Goal: Information Seeking & Learning: Learn about a topic

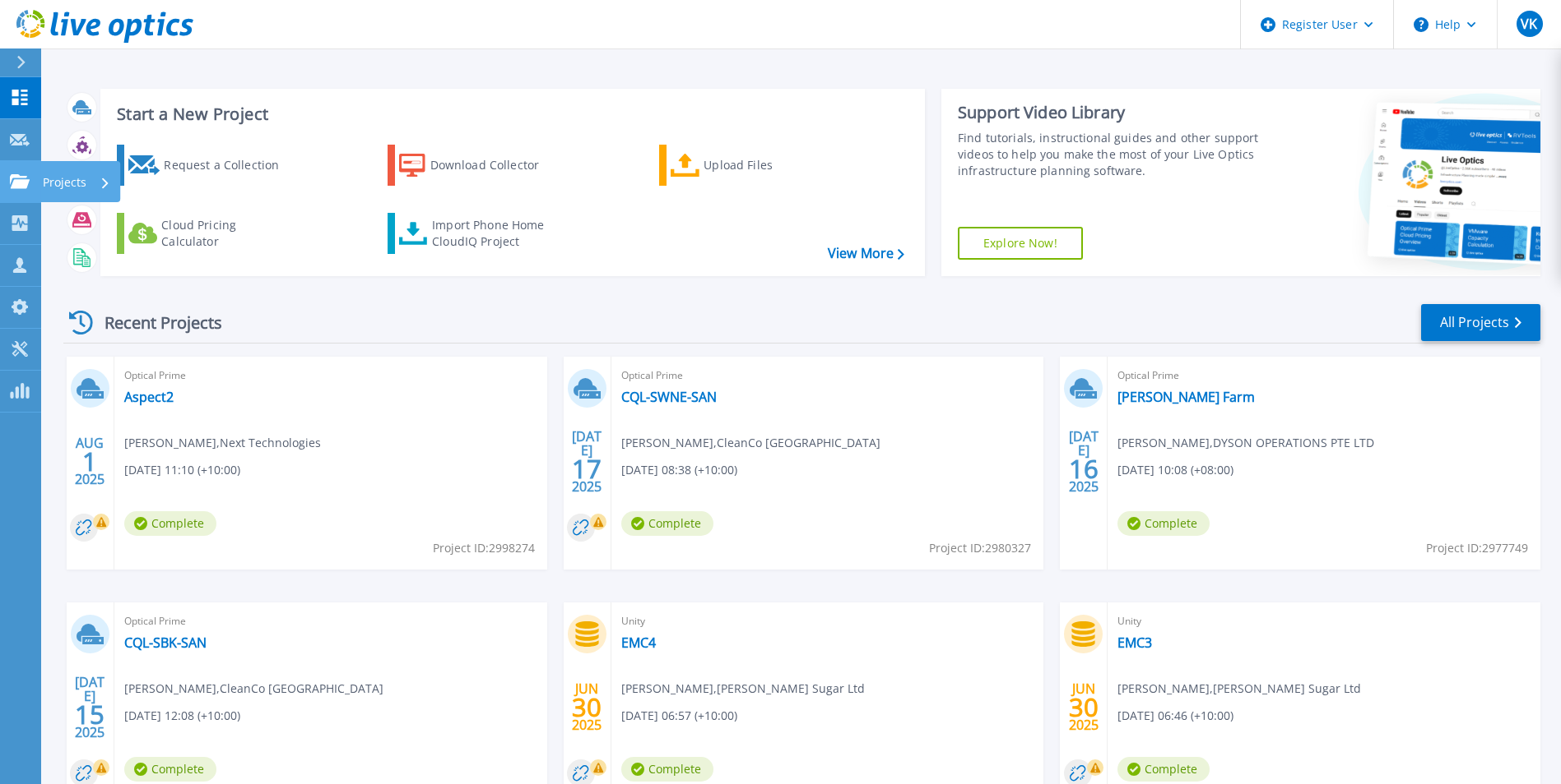
click at [37, 186] on link "Projects Projects" at bounding box center [21, 182] width 41 height 42
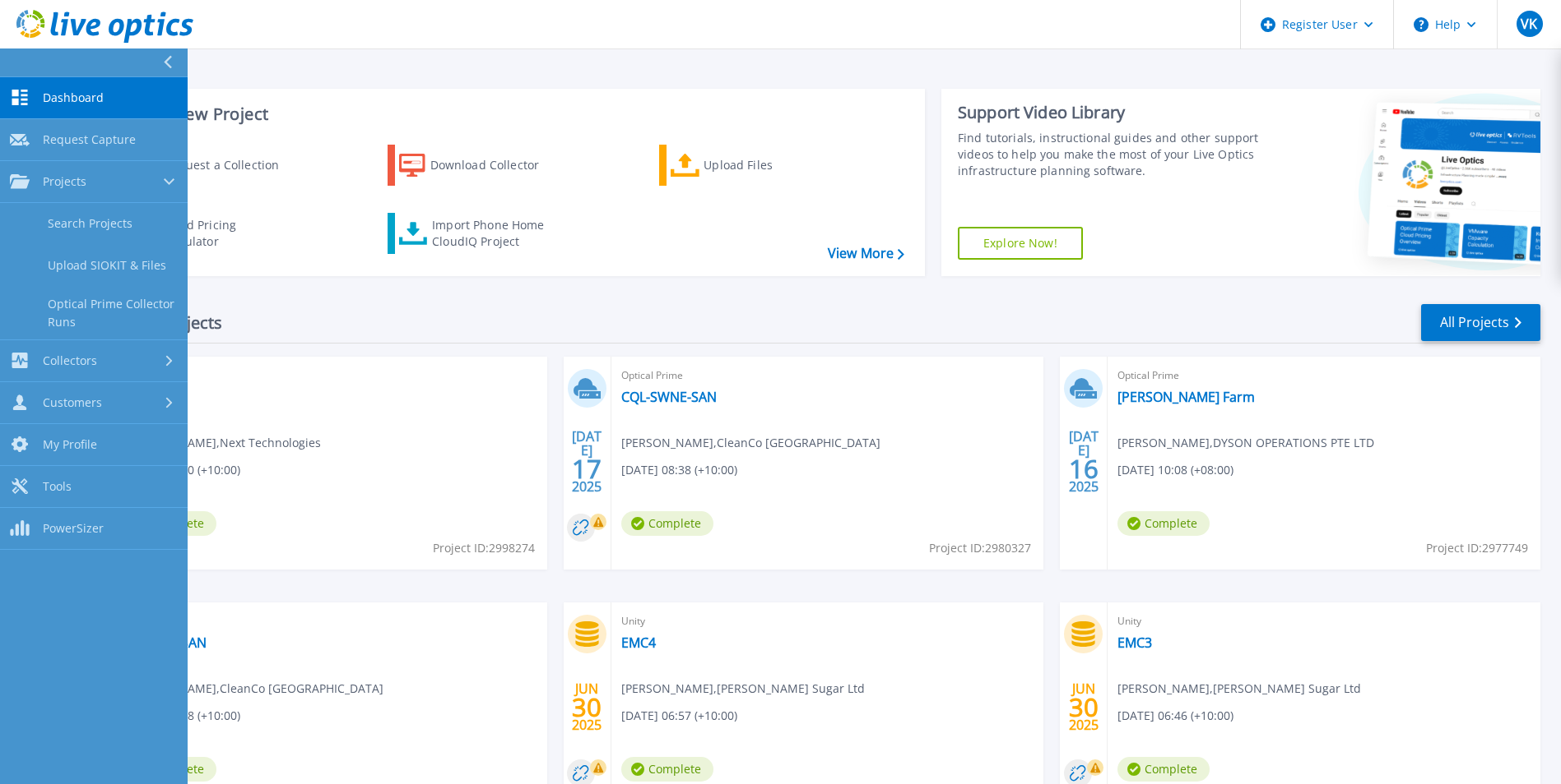
drag, startPoint x: 150, startPoint y: 225, endPoint x: 717, endPoint y: 279, distance: 569.6
click at [151, 225] on link "Search Projects" at bounding box center [93, 224] width 188 height 42
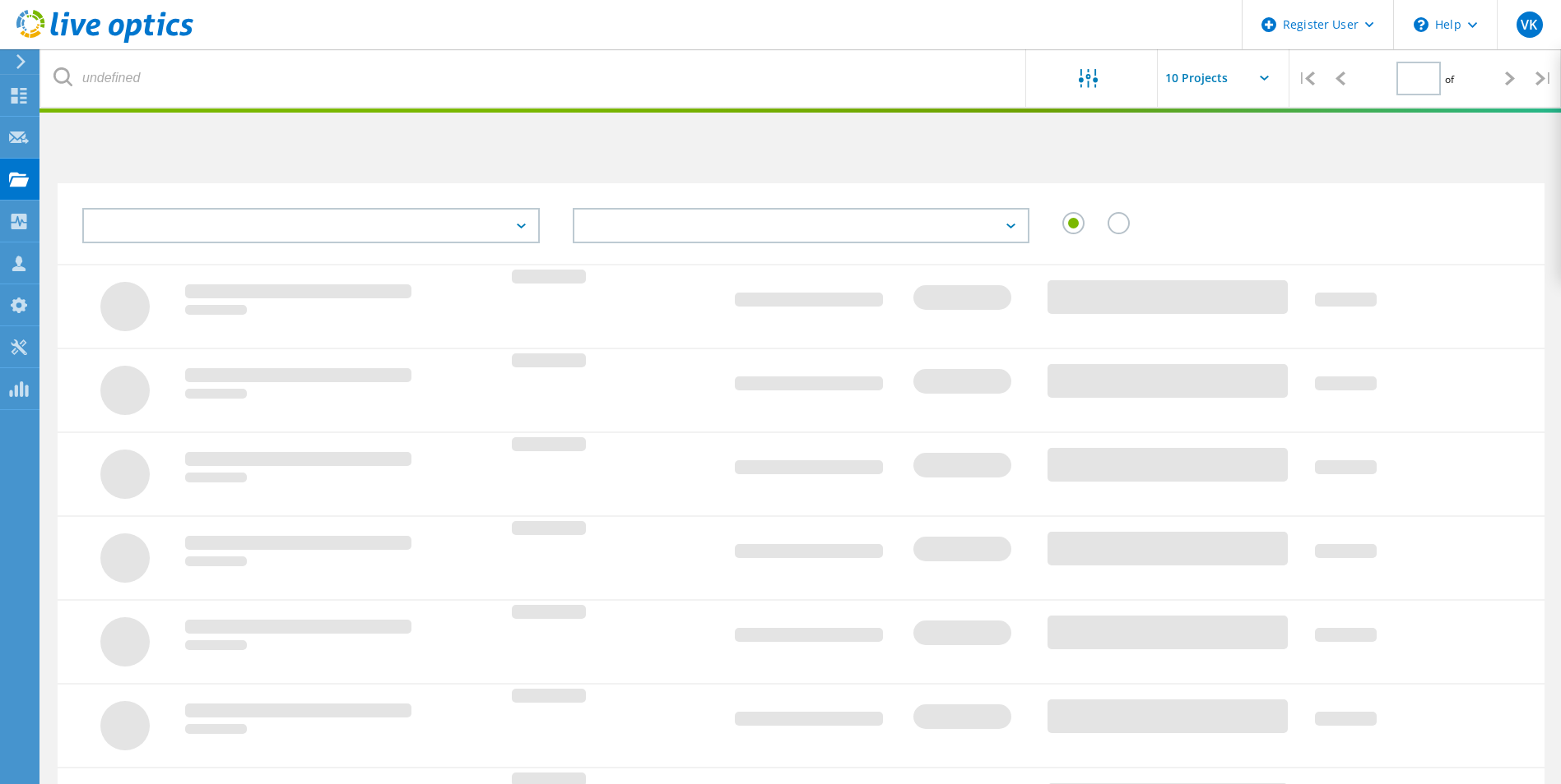
type input "1"
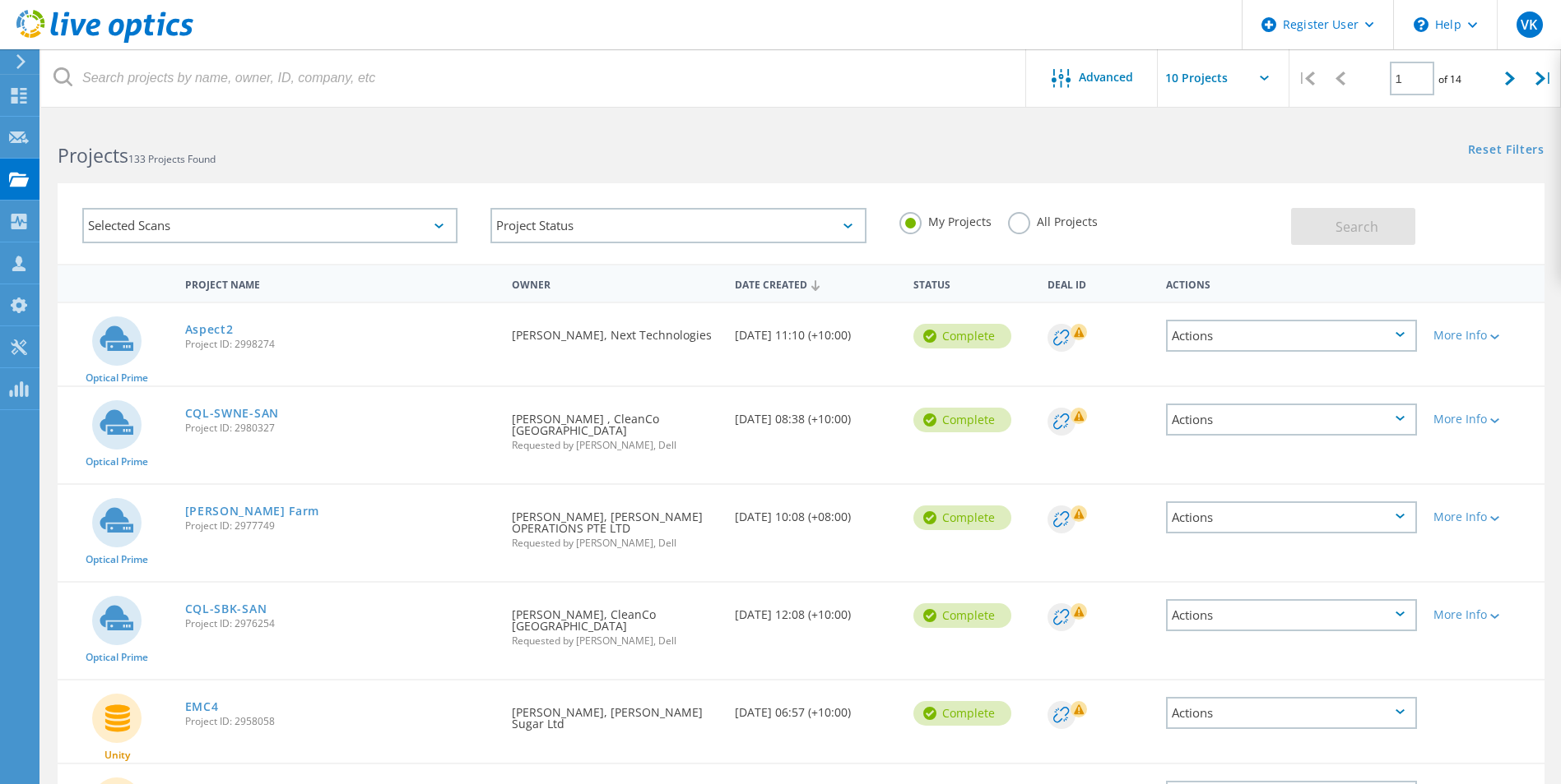
drag, startPoint x: 1069, startPoint y: 229, endPoint x: 1142, endPoint y: 258, distance: 78.5
click at [1069, 228] on label "All Projects" at bounding box center [1052, 220] width 89 height 16
click at [0, 0] on input "All Projects" at bounding box center [0, 0] width 0 height 0
drag, startPoint x: 1354, startPoint y: 216, endPoint x: 995, endPoint y: 383, distance: 395.9
click at [1361, 216] on button "Search" at bounding box center [1353, 227] width 125 height 37
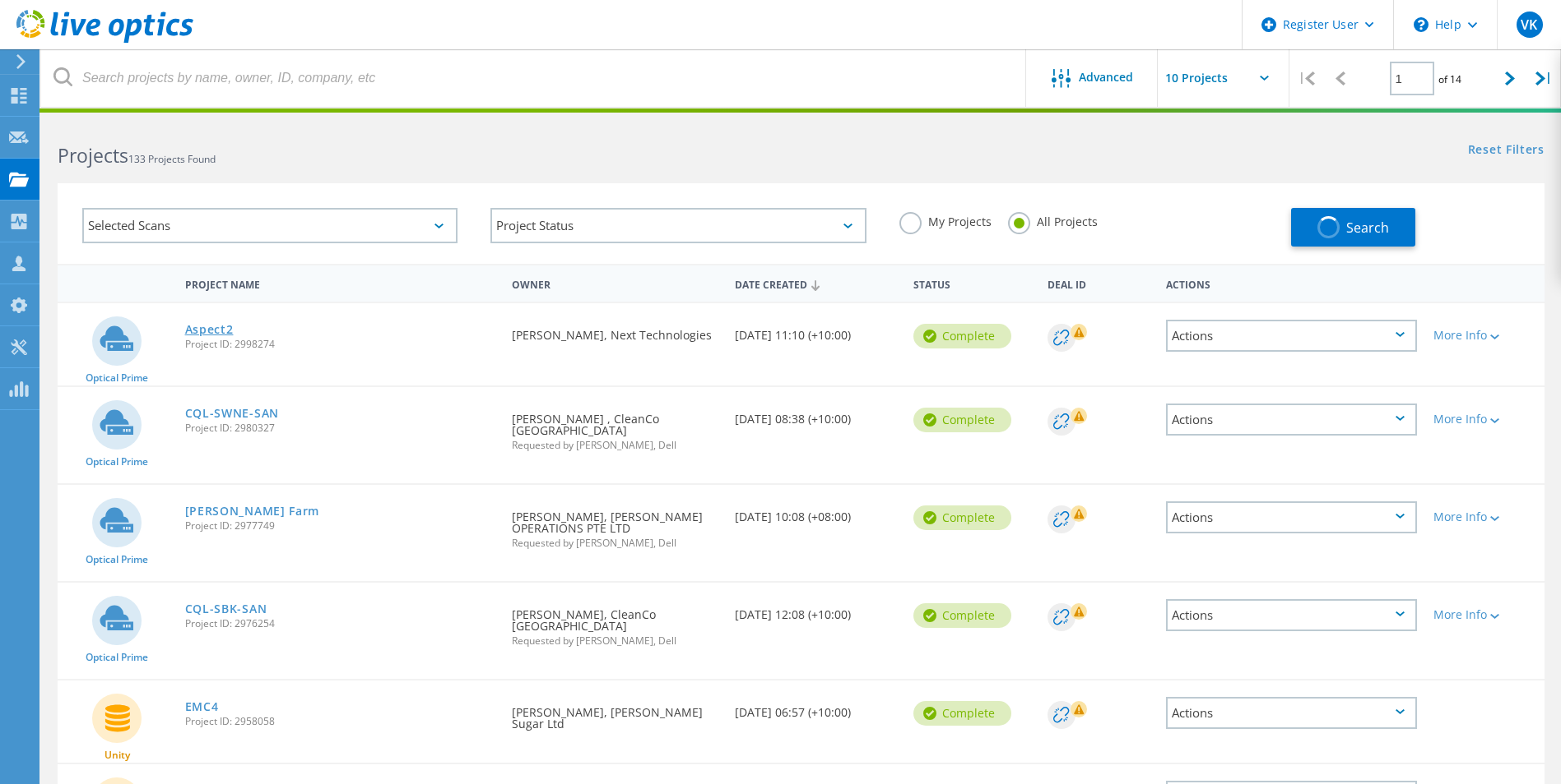
click at [206, 336] on link "Aspect2" at bounding box center [209, 330] width 48 height 12
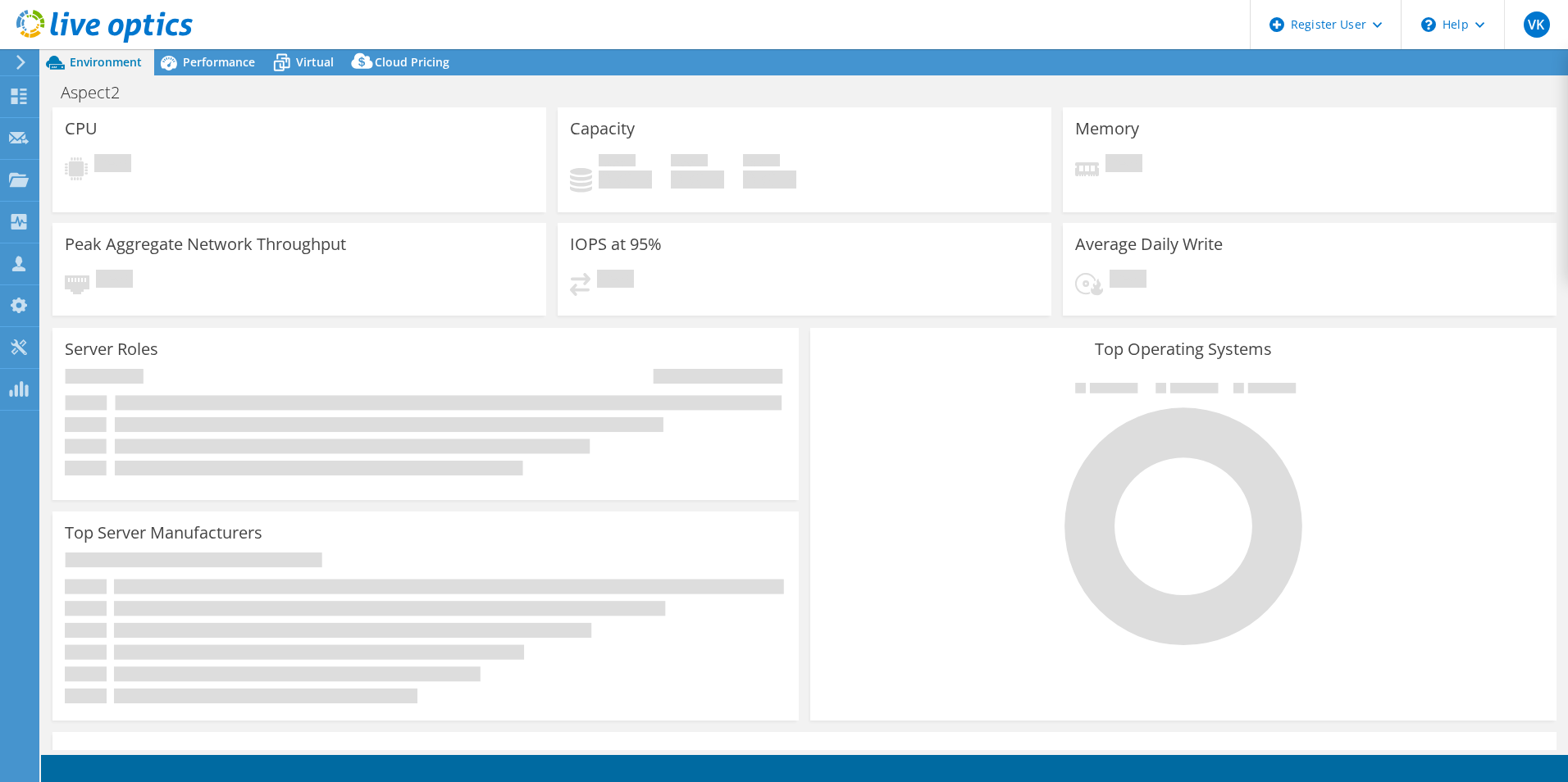
select select "USD"
select select "[GEOGRAPHIC_DATA]"
select select "AUD"
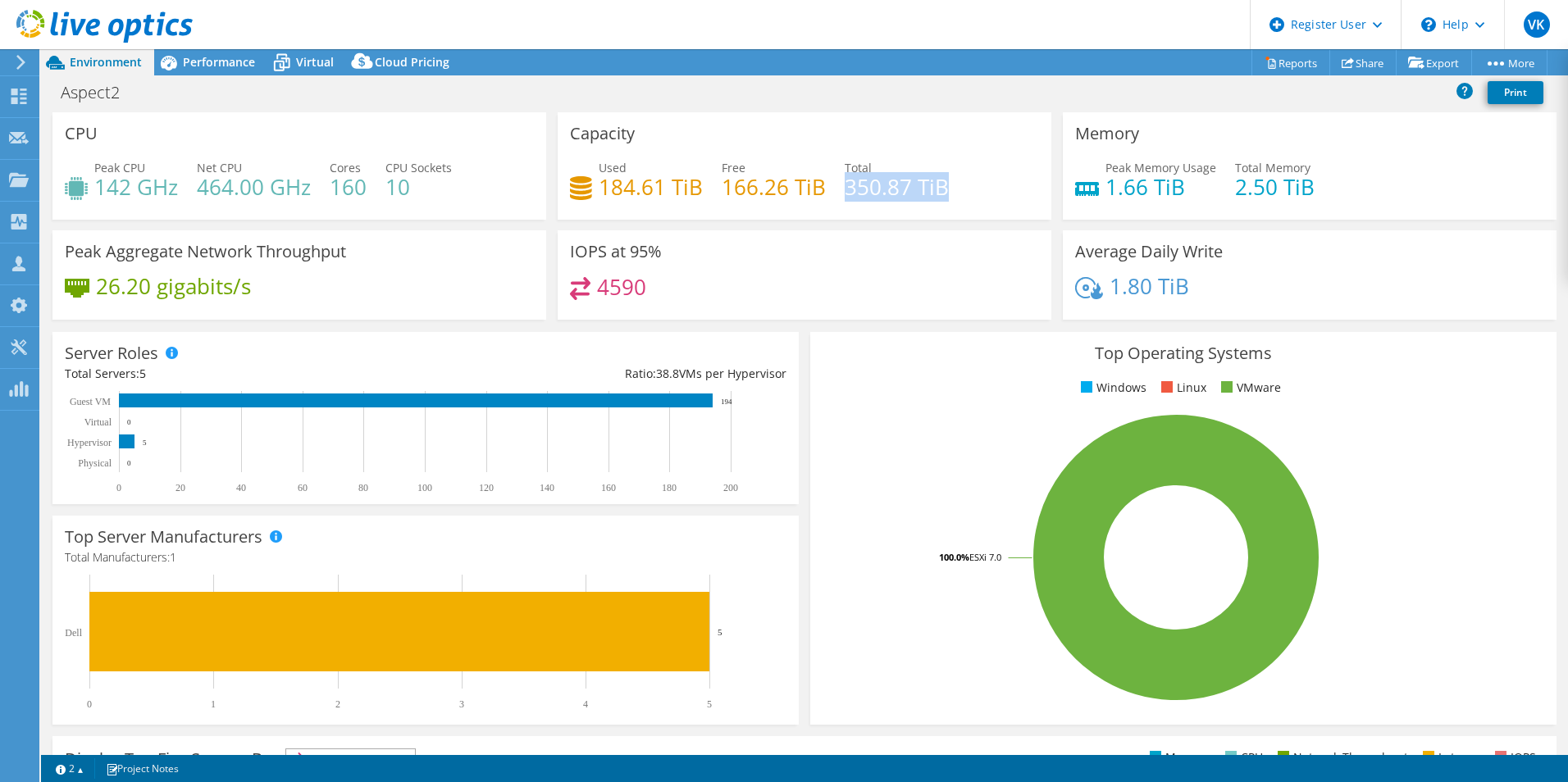
drag, startPoint x: 843, startPoint y: 193, endPoint x: 963, endPoint y: 195, distance: 120.0
click at [963, 195] on div "Used 184.61 TiB Free 166.26 TiB Total 350.87 TiB" at bounding box center [804, 186] width 469 height 53
drag, startPoint x: 888, startPoint y: 411, endPoint x: 408, endPoint y: 137, distance: 552.7
click at [886, 411] on div "Top Operating Systems Windows Linux VMware 100.0% ESXi 7.0" at bounding box center [1183, 528] width 747 height 392
click at [185, 62] on span "Performance" at bounding box center [219, 62] width 72 height 16
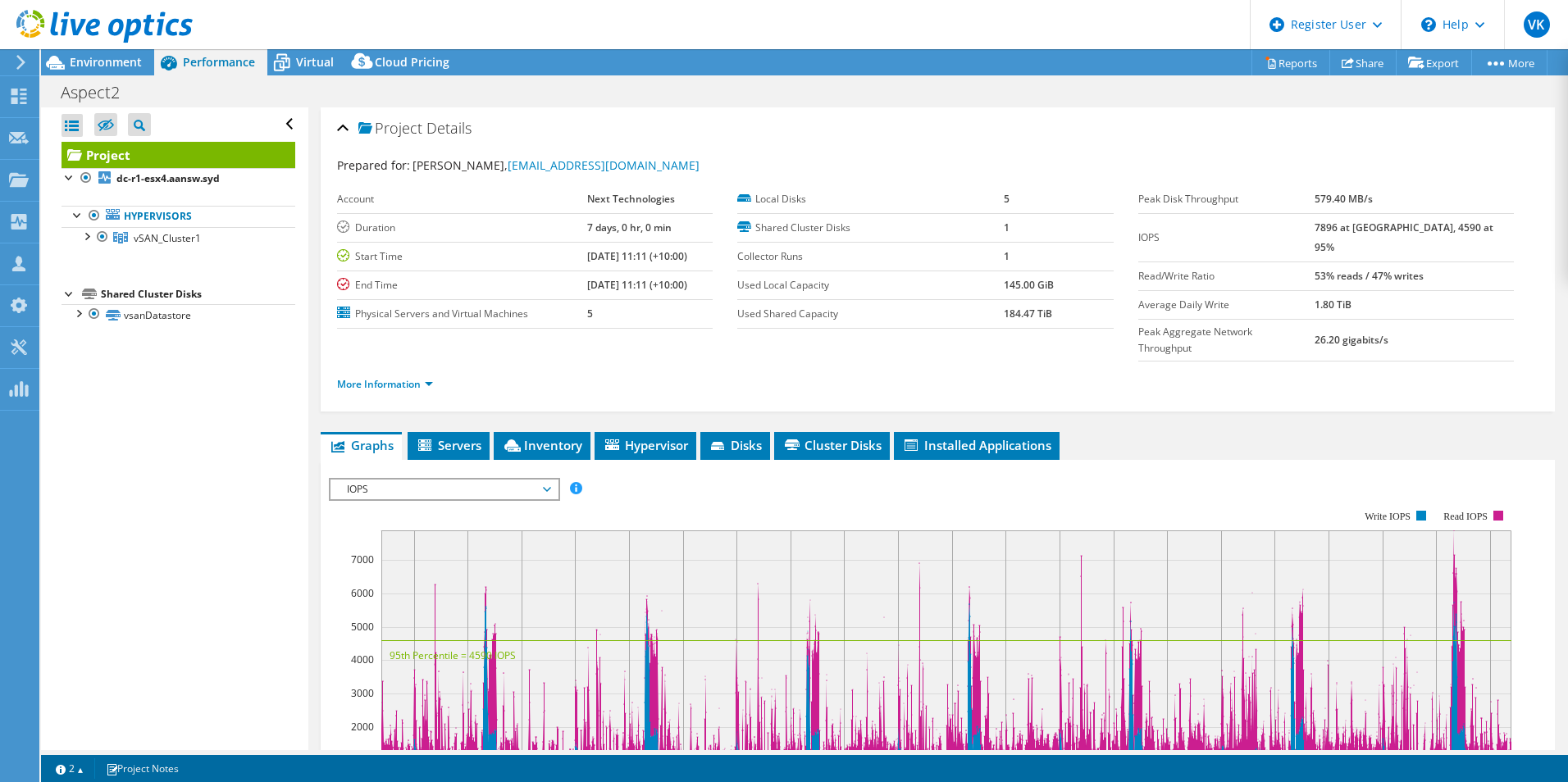
click at [400, 364] on div "More Information" at bounding box center [938, 385] width 1202 height 46
click at [404, 377] on link "More Information" at bounding box center [385, 384] width 96 height 14
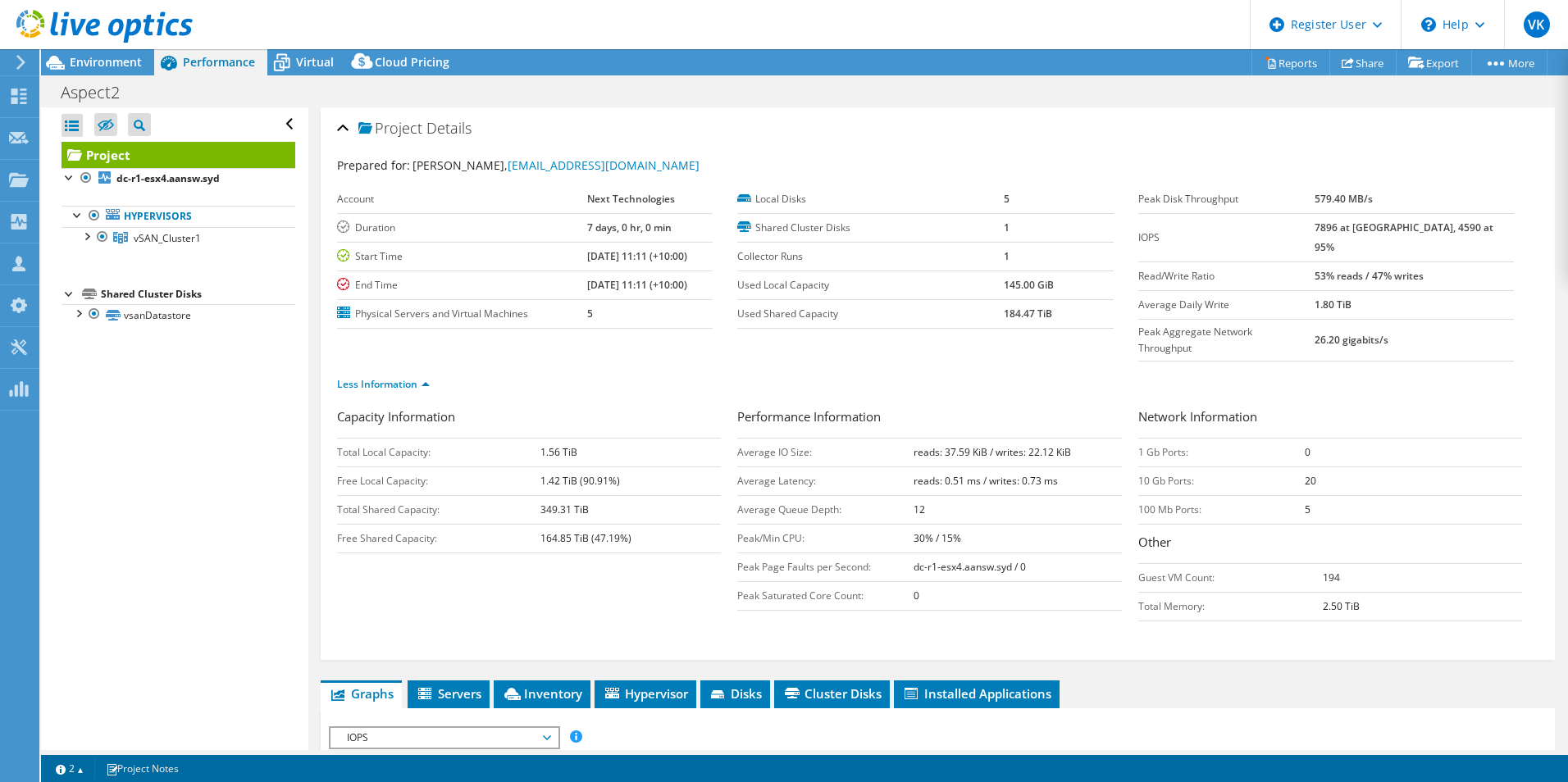
drag, startPoint x: 298, startPoint y: 64, endPoint x: 372, endPoint y: 84, distance: 76.7
click at [299, 64] on span "Virtual" at bounding box center [315, 62] width 38 height 16
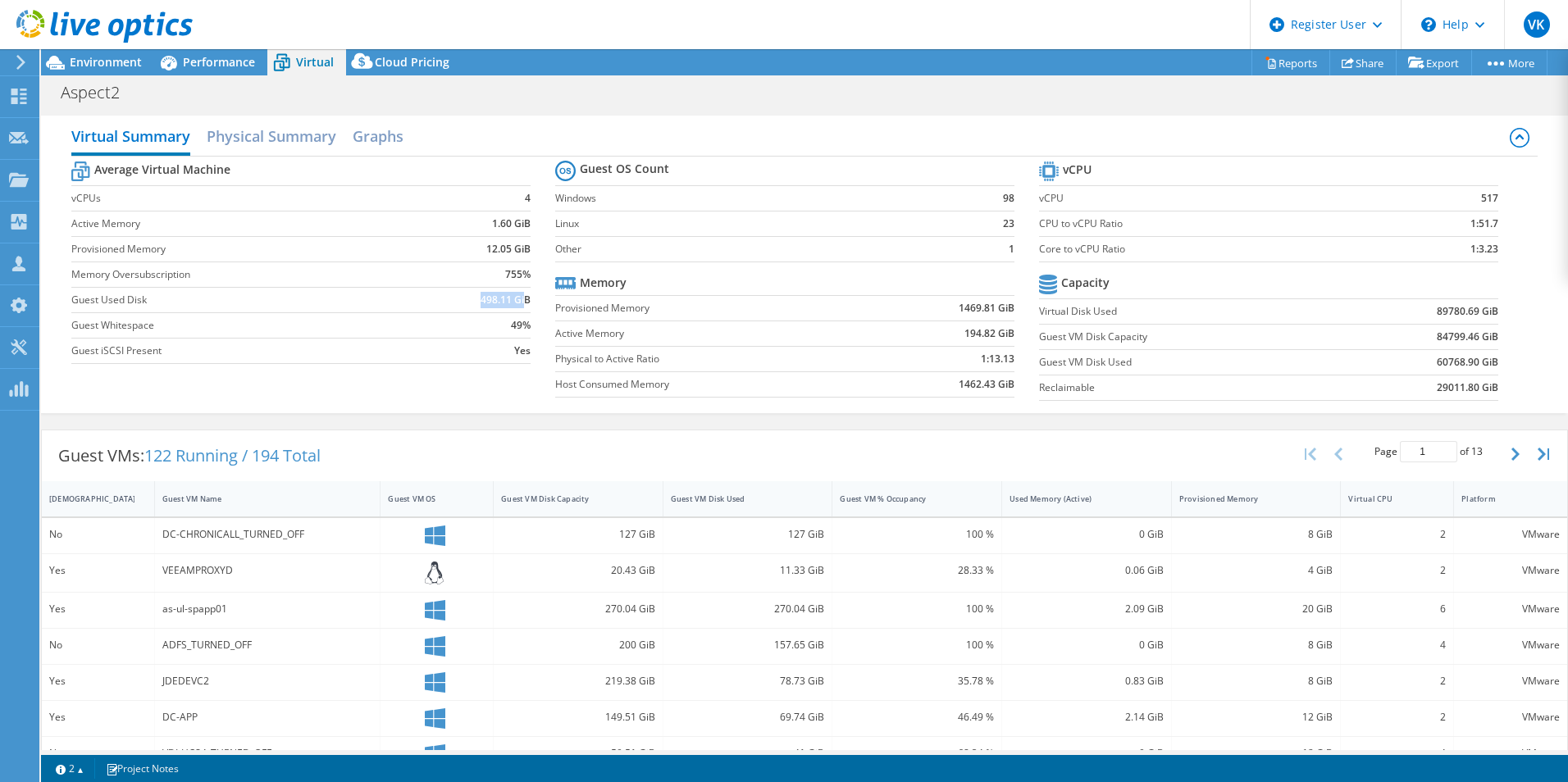
drag, startPoint x: 469, startPoint y: 301, endPoint x: 522, endPoint y: 297, distance: 53.2
click at [522, 297] on td "498.11 GiB" at bounding box center [476, 299] width 110 height 25
click at [97, 69] on span "Environment" at bounding box center [106, 62] width 72 height 16
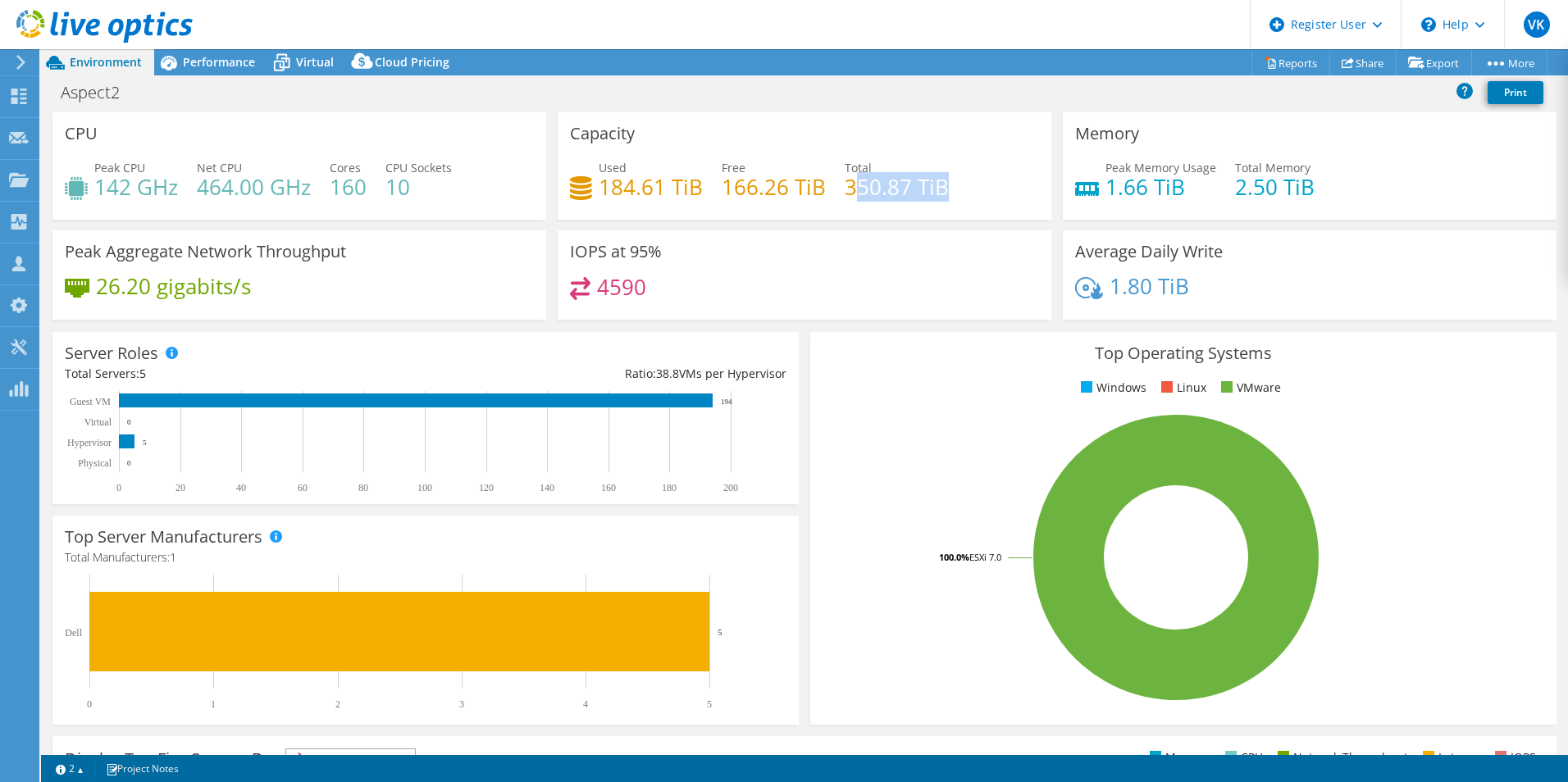
drag, startPoint x: 865, startPoint y: 185, endPoint x: 945, endPoint y: 185, distance: 80.0
click at [945, 185] on div "Used 184.61 TiB Free 166.26 TiB Total 350.87 TiB" at bounding box center [804, 186] width 469 height 53
click at [216, 61] on span "Performance" at bounding box center [219, 62] width 72 height 16
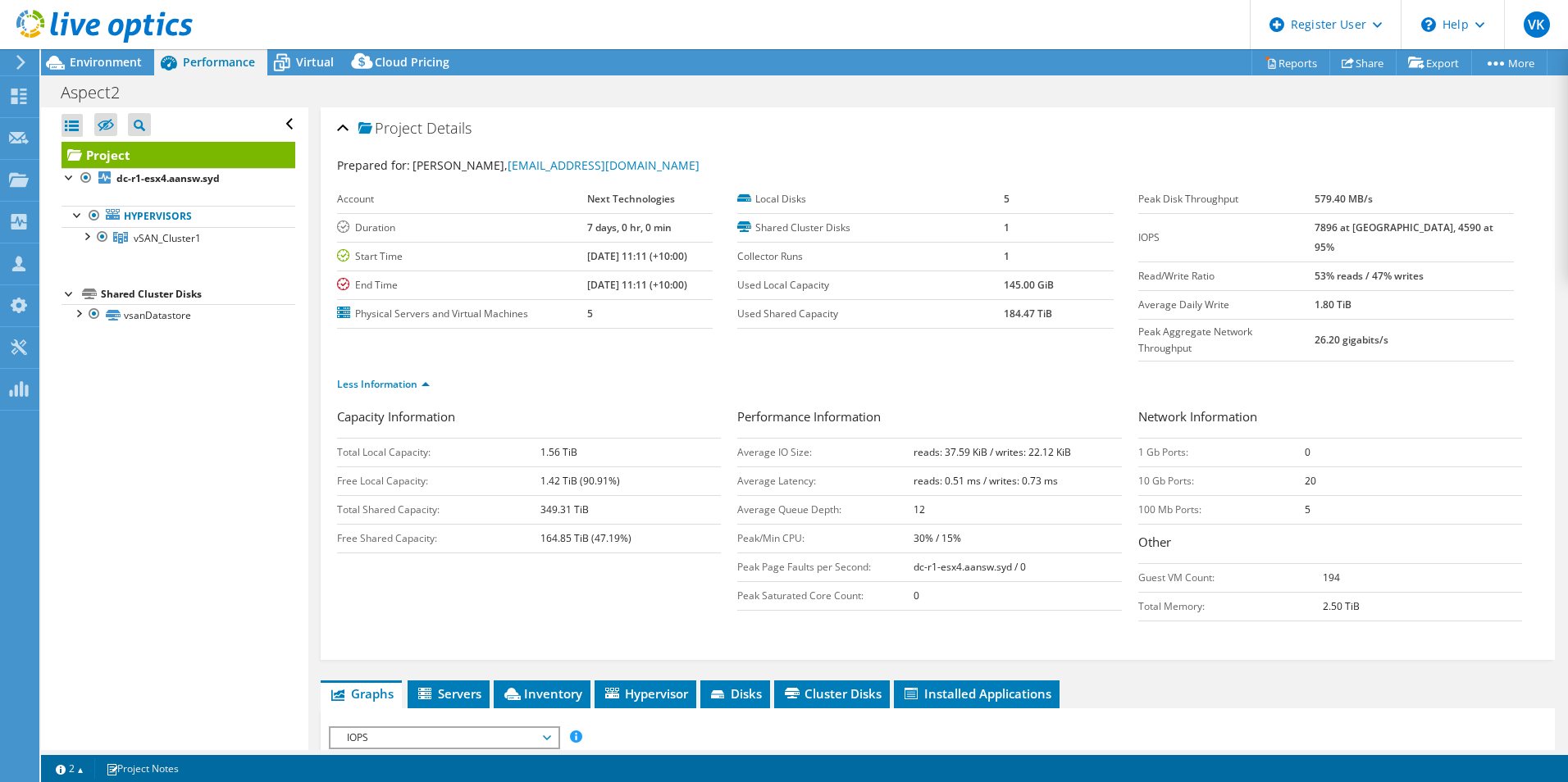
drag, startPoint x: 294, startPoint y: 64, endPoint x: 406, endPoint y: 185, distance: 164.9
click at [297, 68] on div "Virtual" at bounding box center [306, 62] width 78 height 26
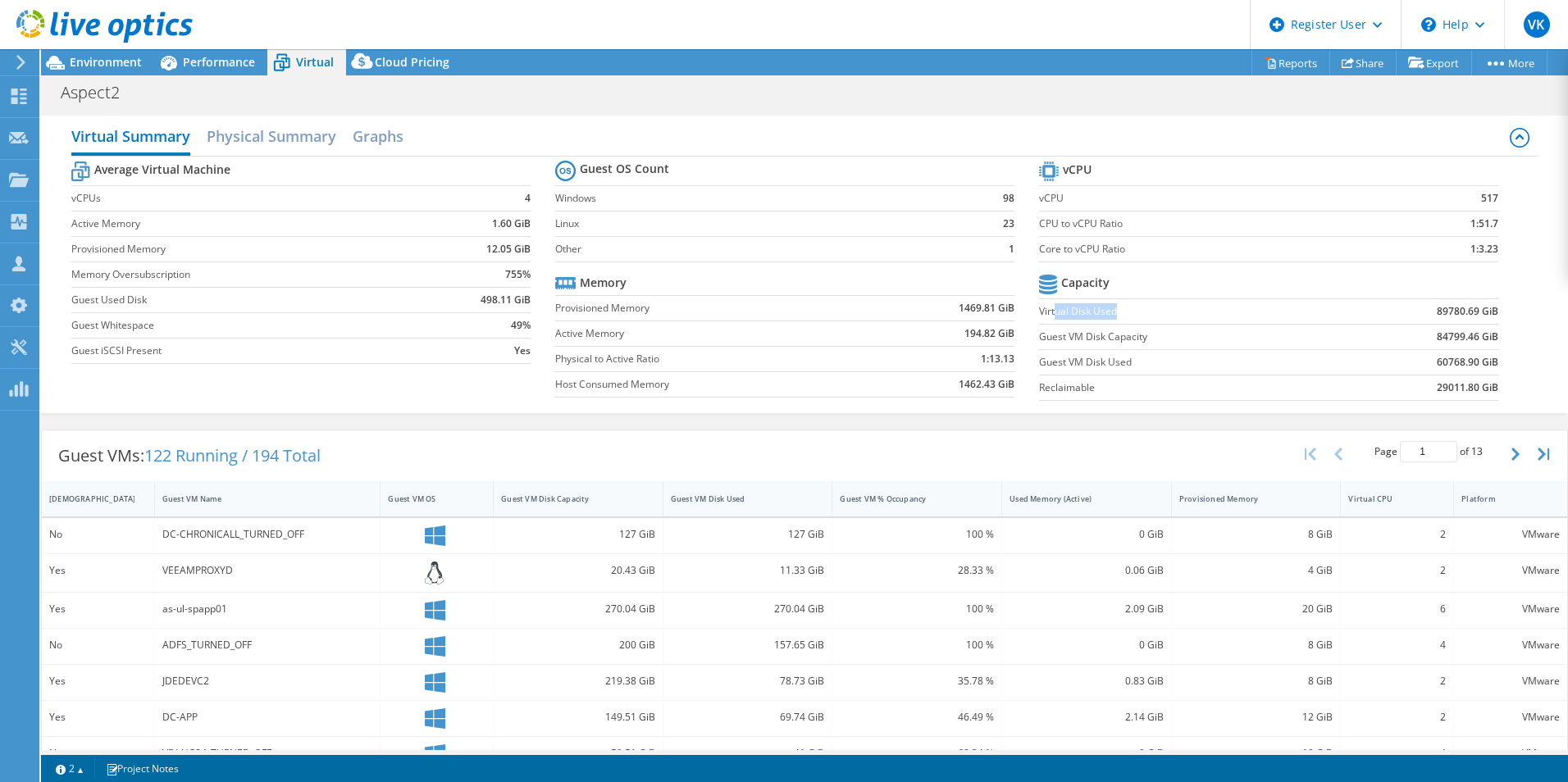
drag, startPoint x: 1046, startPoint y: 310, endPoint x: 1136, endPoint y: 312, distance: 90.0
click at [1136, 312] on label "Virtual Disk Used" at bounding box center [1189, 311] width 300 height 17
drag, startPoint x: 81, startPoint y: 301, endPoint x: 524, endPoint y: 299, distance: 443.0
click at [524, 299] on tr "Guest Used Disk 498.11 GiB" at bounding box center [300, 299] width 459 height 25
click at [110, 69] on span "Environment" at bounding box center [106, 62] width 72 height 16
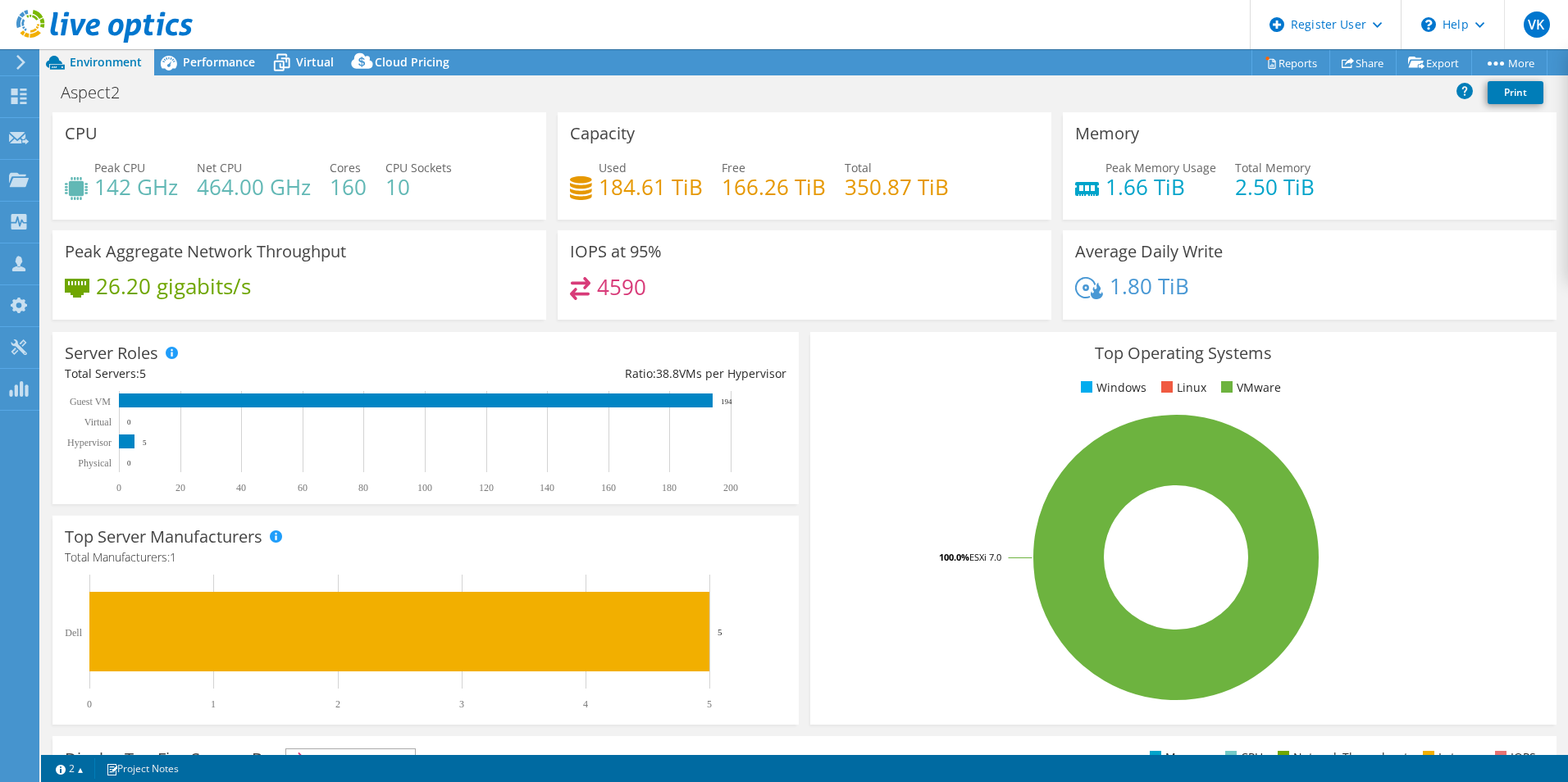
drag, startPoint x: 69, startPoint y: 443, endPoint x: 112, endPoint y: 447, distance: 43.2
click at [112, 447] on icon "0 20 40 60 80 100 120 140 160 180 200 Physical Hypervisor Virtual Guest VM 0 5 …" at bounding box center [418, 442] width 707 height 103
click at [143, 402] on icon "0 20 40 60 80 100 120 140 160 180 200 Physical Hypervisor Virtual Guest VM 0 5 …" at bounding box center [418, 442] width 707 height 103
drag, startPoint x: 853, startPoint y: 190, endPoint x: 944, endPoint y: 190, distance: 91.0
click at [944, 190] on div "Used 184.61 TiB Free 166.26 TiB Total 350.87 TiB" at bounding box center [804, 186] width 469 height 53
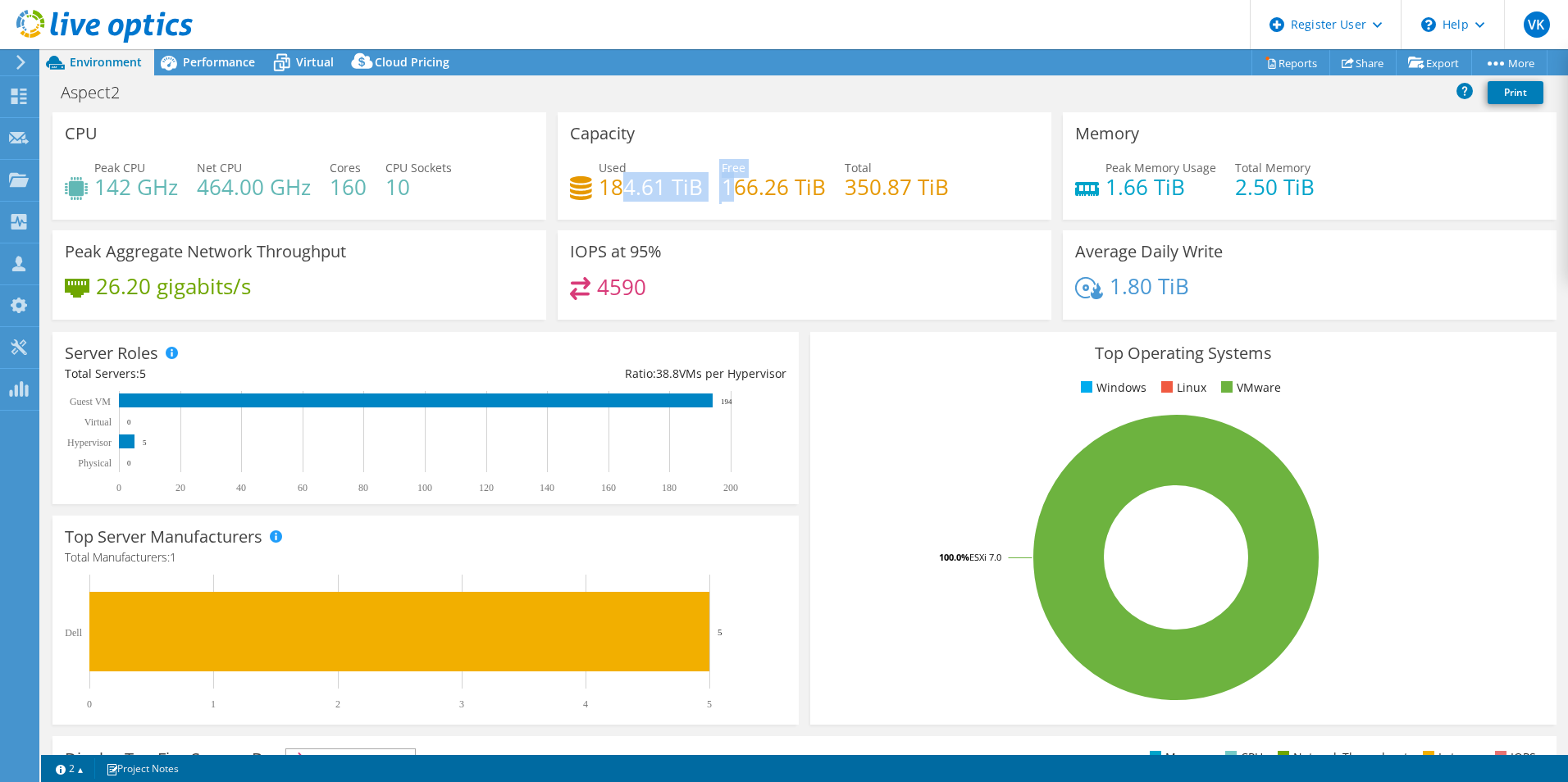
drag, startPoint x: 617, startPoint y: 174, endPoint x: 726, endPoint y: 188, distance: 109.9
click at [726, 188] on div "Used 184.61 TiB Free 166.26 TiB Total 350.87 TiB" at bounding box center [804, 186] width 469 height 53
drag, startPoint x: 726, startPoint y: 188, endPoint x: 660, endPoint y: 197, distance: 66.6
click at [660, 196] on h4 "184.61 TiB" at bounding box center [651, 187] width 104 height 18
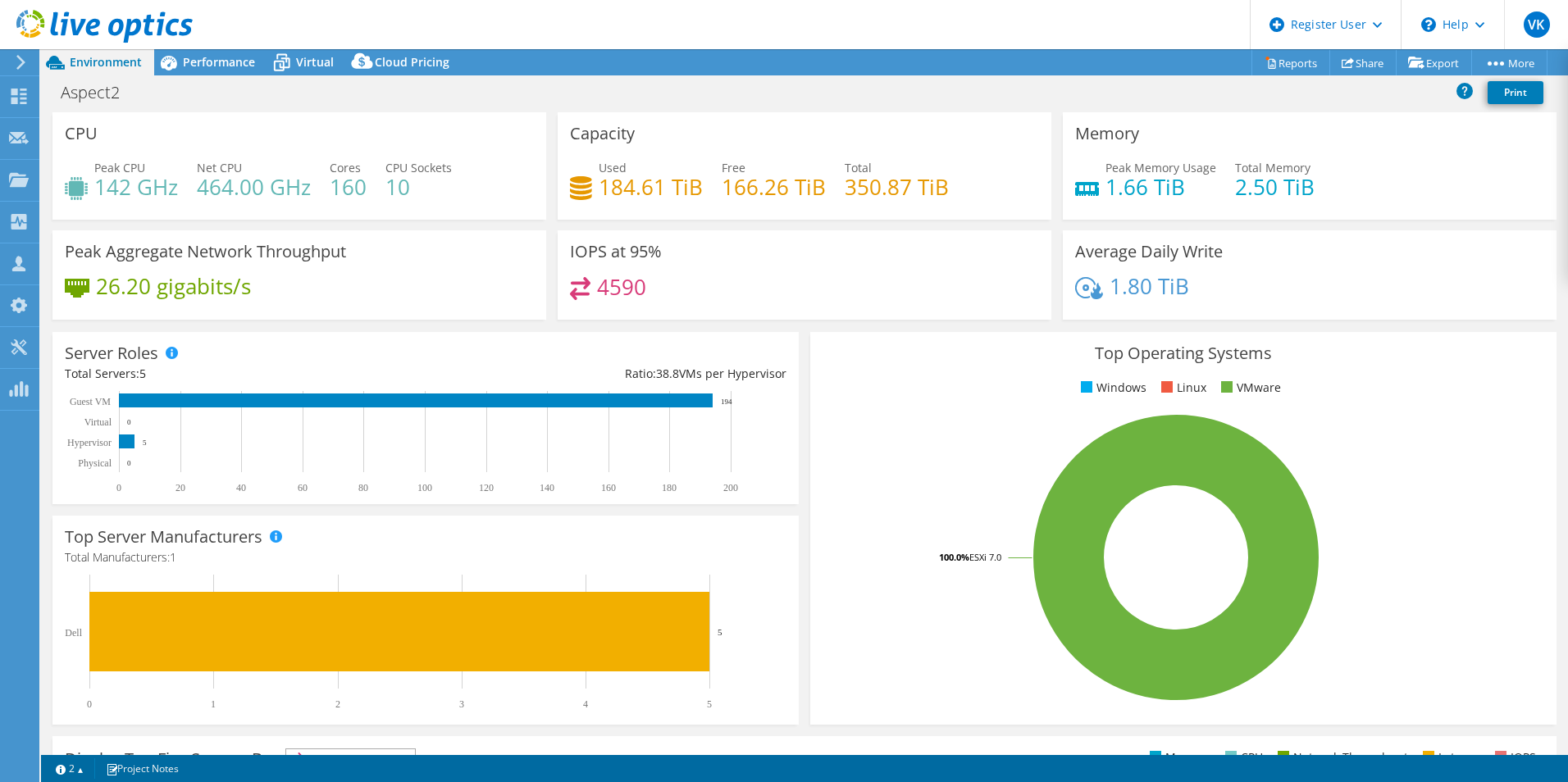
click at [819, 251] on div "IOPS at 95% 4590" at bounding box center [805, 274] width 493 height 89
drag, startPoint x: 1050, startPoint y: 364, endPoint x: 1269, endPoint y: 362, distance: 219.0
click at [1064, 364] on div "Top Operating Systems Windows Linux VMware 100.0% ESXi 7.0" at bounding box center [1183, 528] width 747 height 392
click at [1491, 364] on div "Top Operating Systems Windows Linux VMware 100.0% ESXi 7.0" at bounding box center [1183, 528] width 747 height 392
drag, startPoint x: 223, startPoint y: 60, endPoint x: 490, endPoint y: 104, distance: 270.6
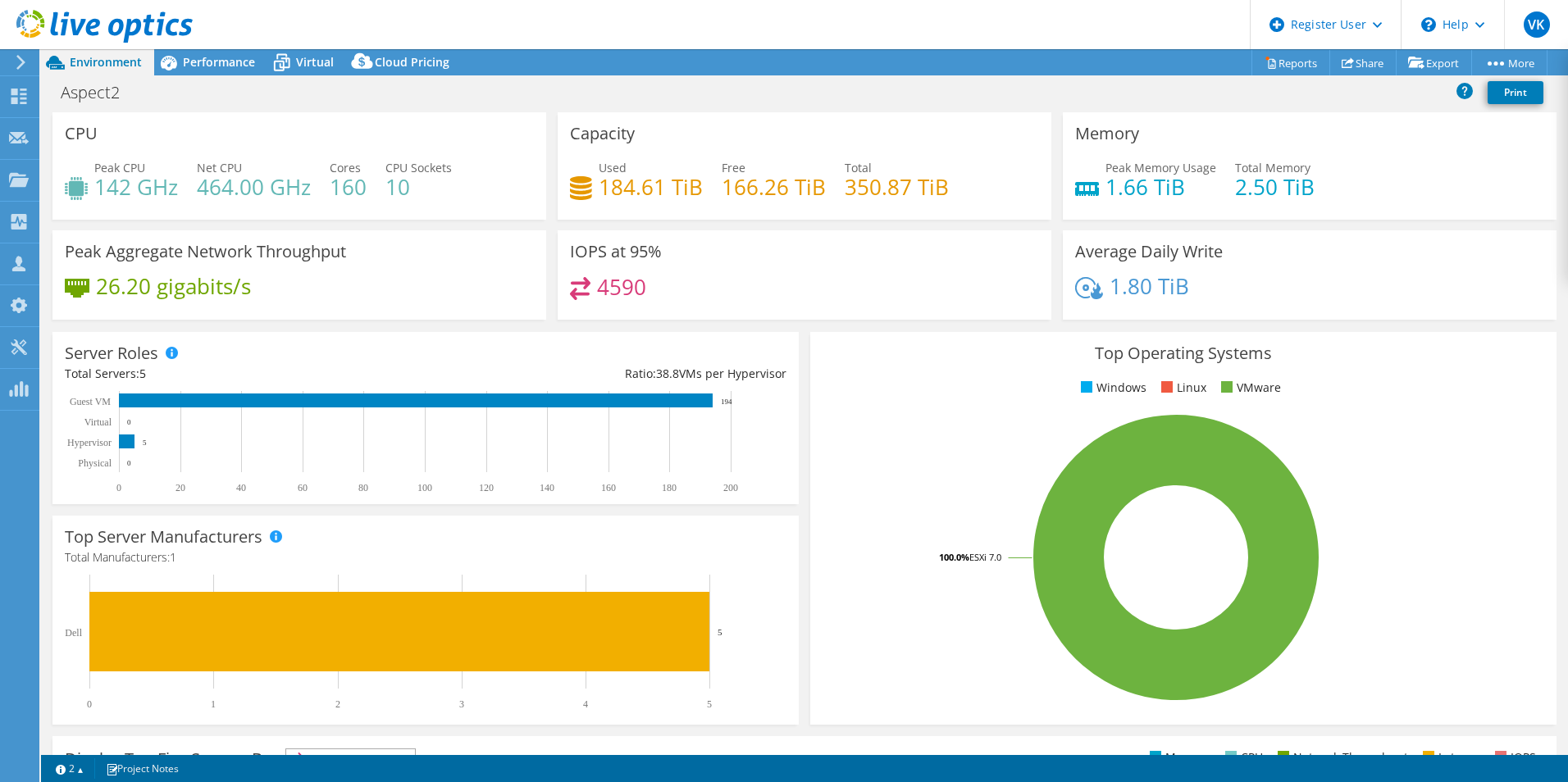
click at [225, 60] on span "Performance" at bounding box center [219, 62] width 72 height 16
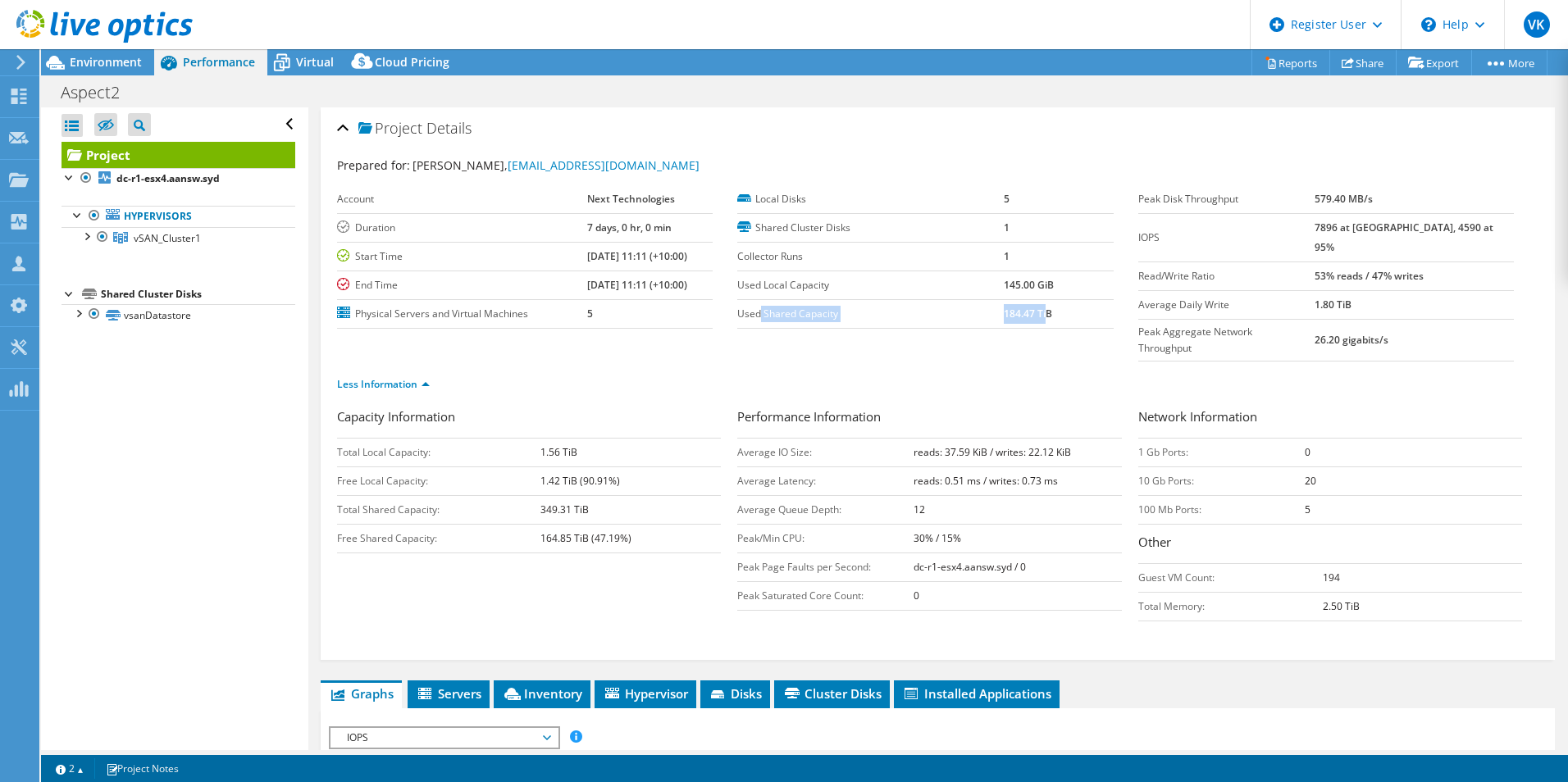
drag, startPoint x: 756, startPoint y: 314, endPoint x: 1040, endPoint y: 312, distance: 284.0
click at [1040, 312] on tr "Used Shared Capacity 184.47 TiB" at bounding box center [925, 313] width 376 height 28
drag, startPoint x: 999, startPoint y: 283, endPoint x: 1072, endPoint y: 282, distance: 73.0
click at [1071, 282] on td "145.00 GiB" at bounding box center [1059, 285] width 110 height 28
click at [851, 372] on ul "Less Information" at bounding box center [938, 383] width 1202 height 23
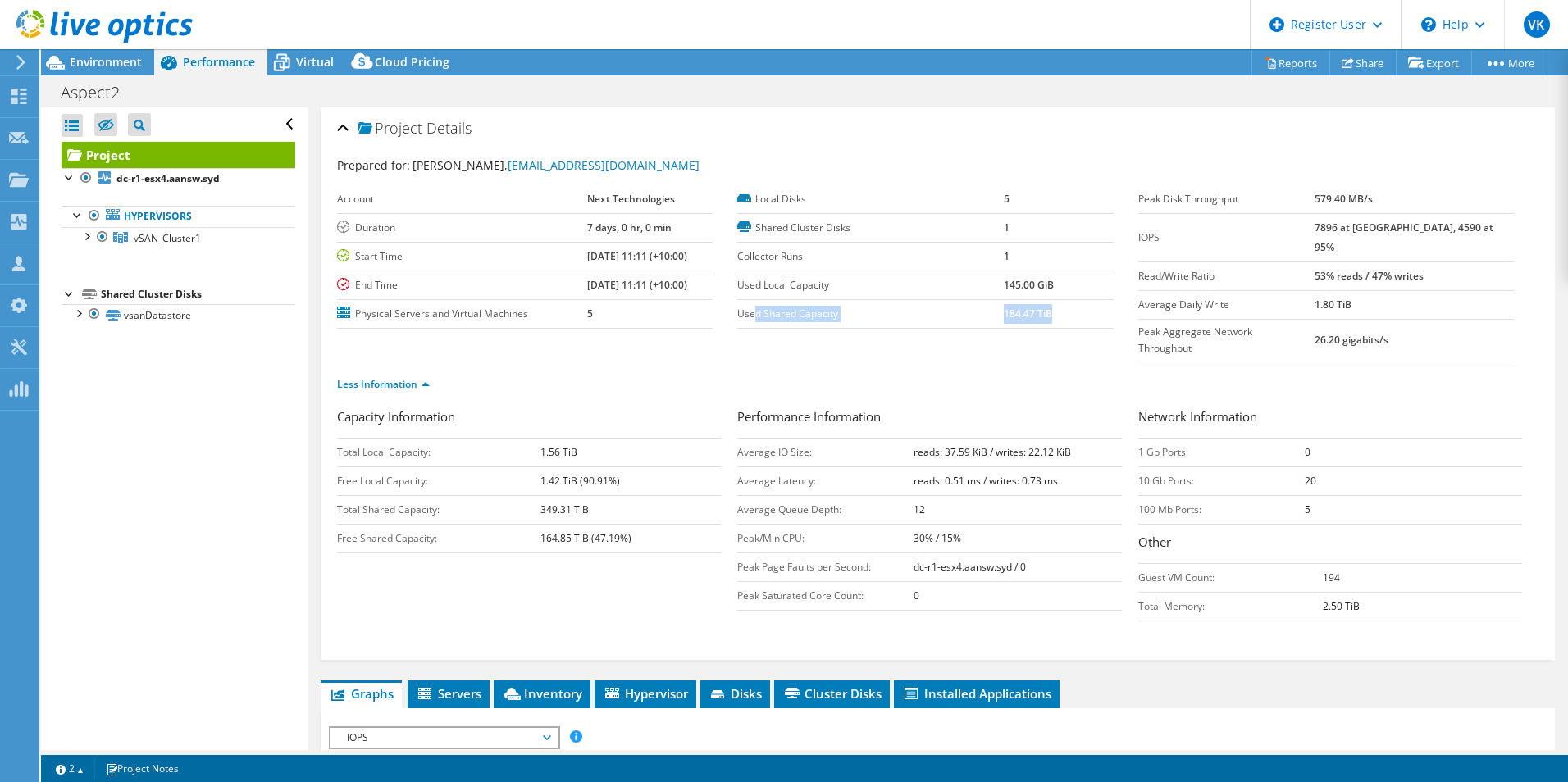
drag, startPoint x: 753, startPoint y: 315, endPoint x: 1069, endPoint y: 318, distance: 316.0
click at [1069, 317] on tr "Used Shared Capacity 184.47 TiB" at bounding box center [925, 313] width 376 height 28
drag, startPoint x: 1069, startPoint y: 318, endPoint x: 990, endPoint y: 334, distance: 80.6
click at [946, 372] on ul "Less Information" at bounding box center [938, 383] width 1202 height 23
drag, startPoint x: 1002, startPoint y: 310, endPoint x: 1064, endPoint y: 310, distance: 62.0
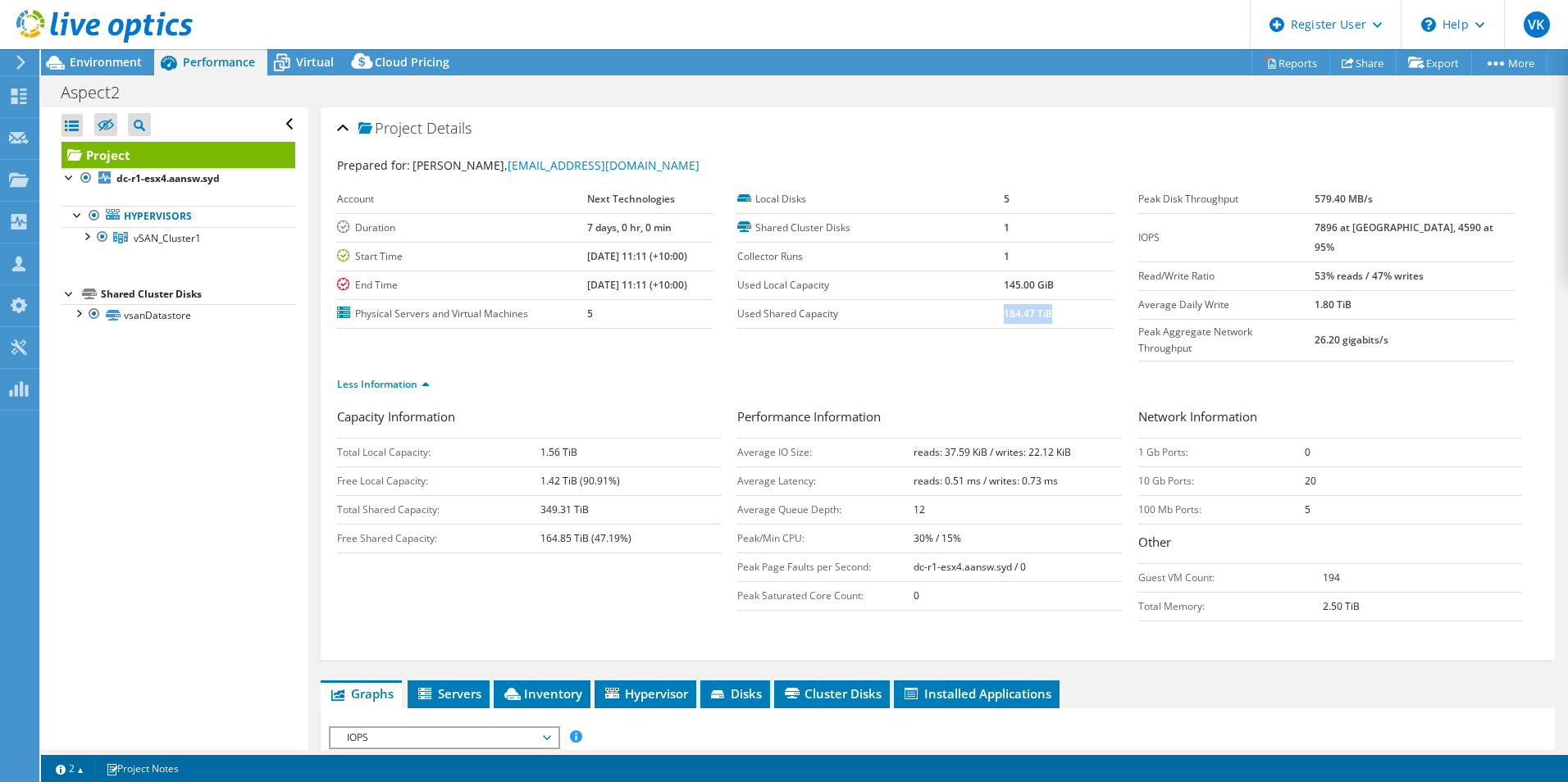
click at [1064, 310] on td "184.47 TiB" at bounding box center [1059, 313] width 110 height 28
click at [114, 66] on span "Environment" at bounding box center [106, 62] width 72 height 16
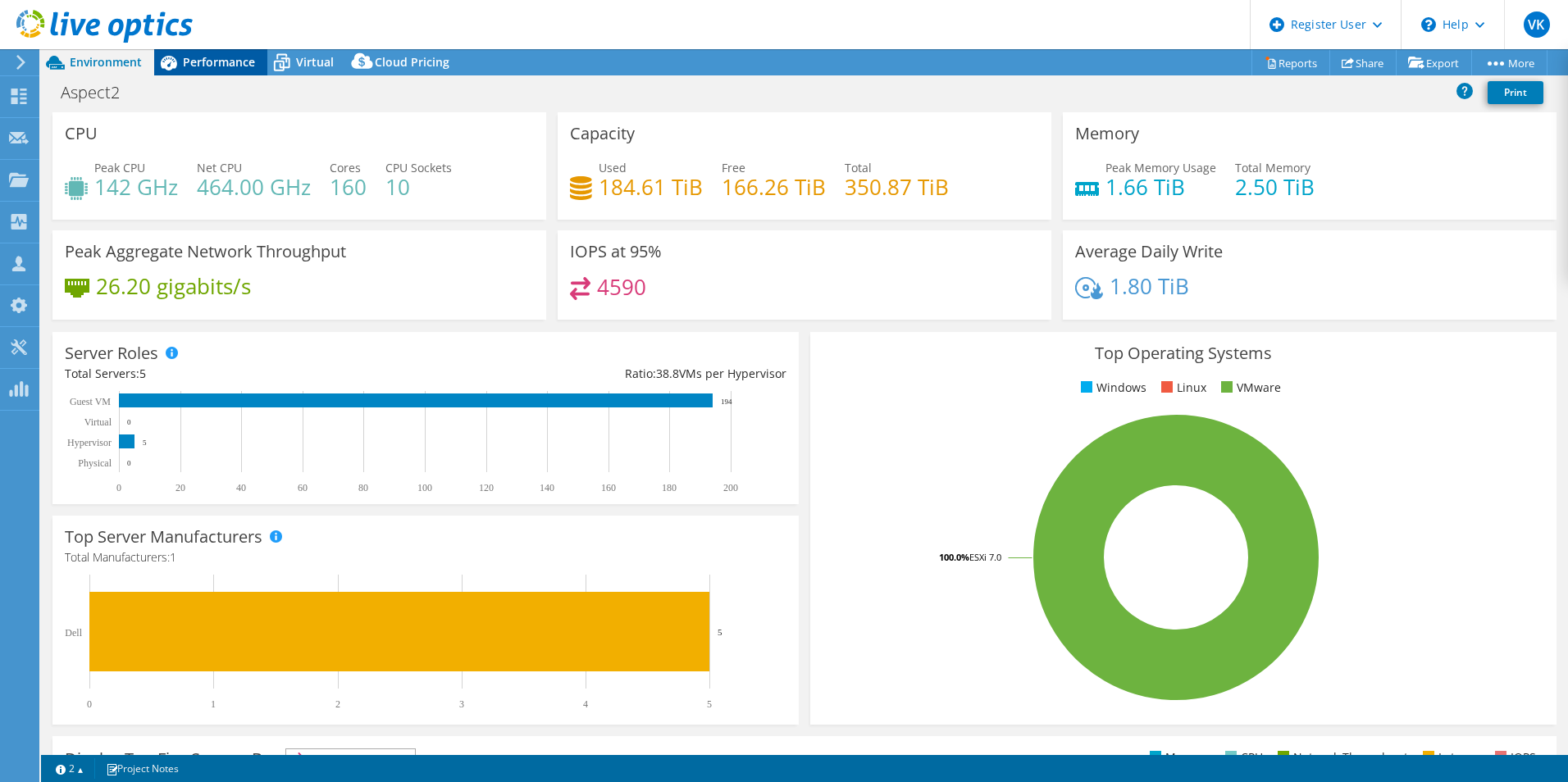
click at [200, 68] on span "Performance" at bounding box center [219, 62] width 72 height 16
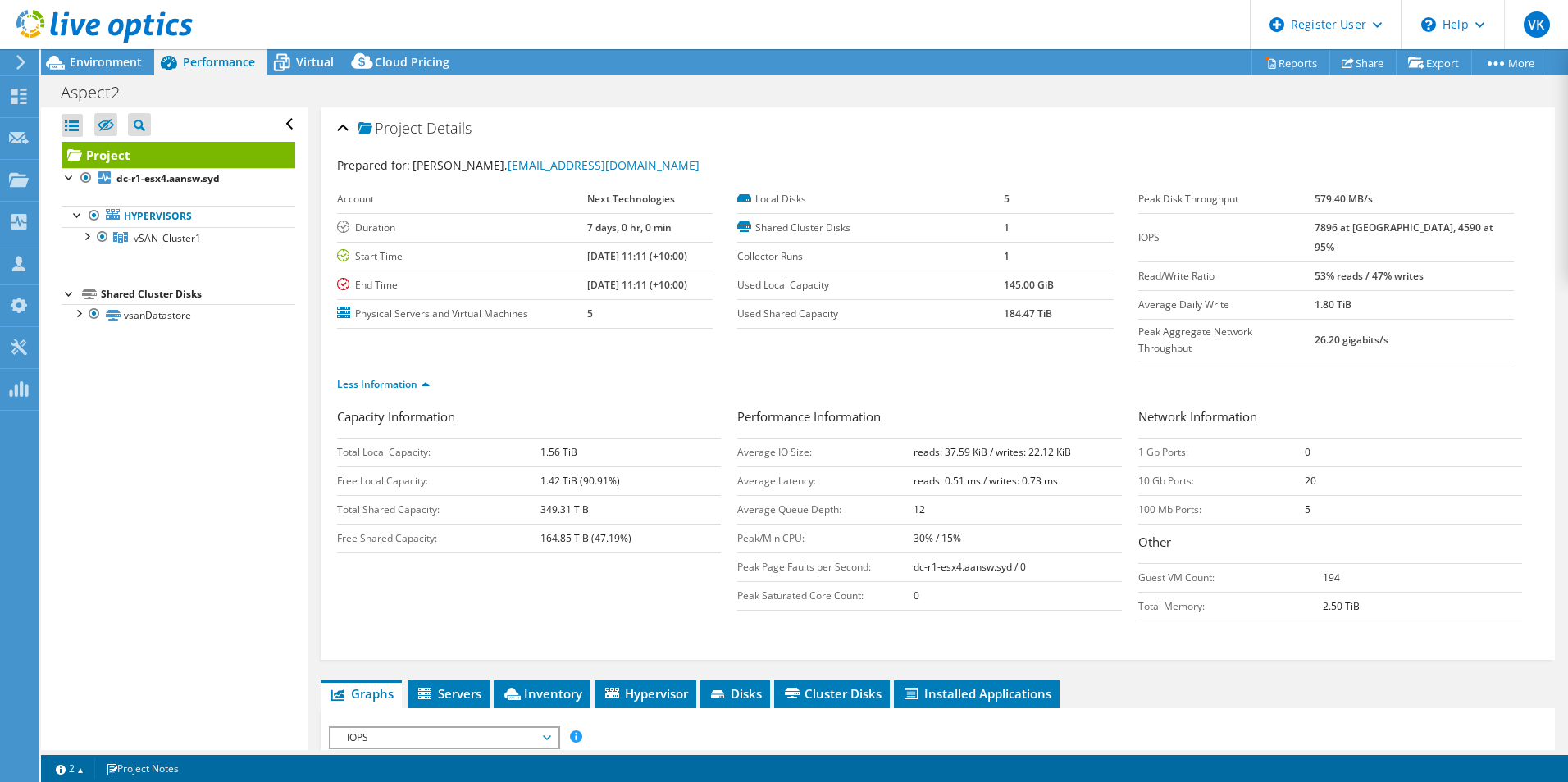
click at [1105, 372] on ul "Less Information" at bounding box center [938, 383] width 1202 height 23
click at [1115, 366] on div "Less Information" at bounding box center [938, 385] width 1202 height 46
click at [1127, 371] on div "Less Information" at bounding box center [938, 385] width 1202 height 46
drag, startPoint x: 325, startPoint y: 58, endPoint x: 448, endPoint y: 98, distance: 129.3
click at [325, 58] on span "Virtual" at bounding box center [315, 62] width 38 height 16
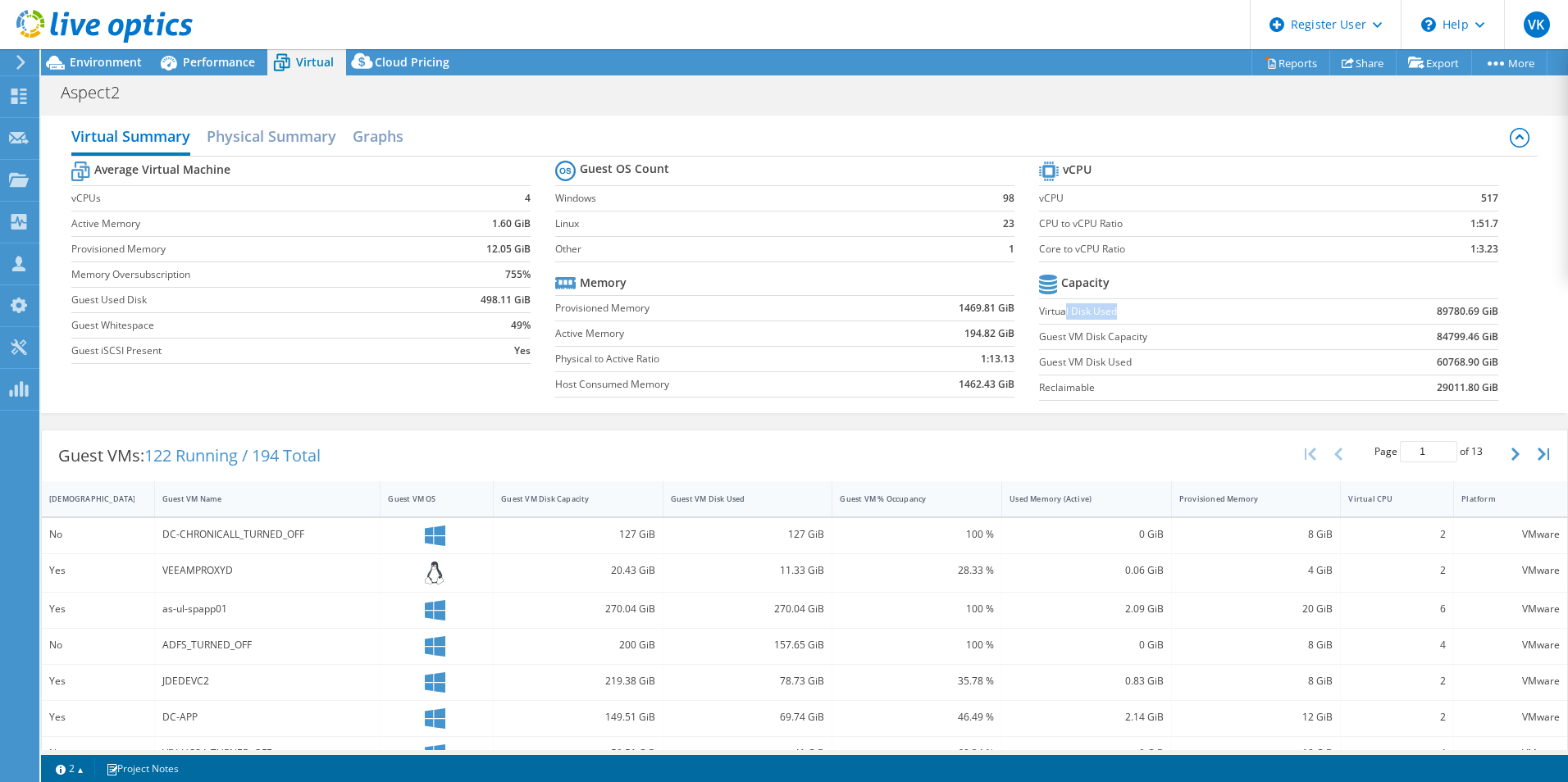
drag, startPoint x: 1058, startPoint y: 311, endPoint x: 1167, endPoint y: 319, distance: 109.3
click at [1161, 316] on label "Virtual Disk Used" at bounding box center [1189, 311] width 300 height 17
click at [104, 64] on span "Environment" at bounding box center [106, 62] width 72 height 16
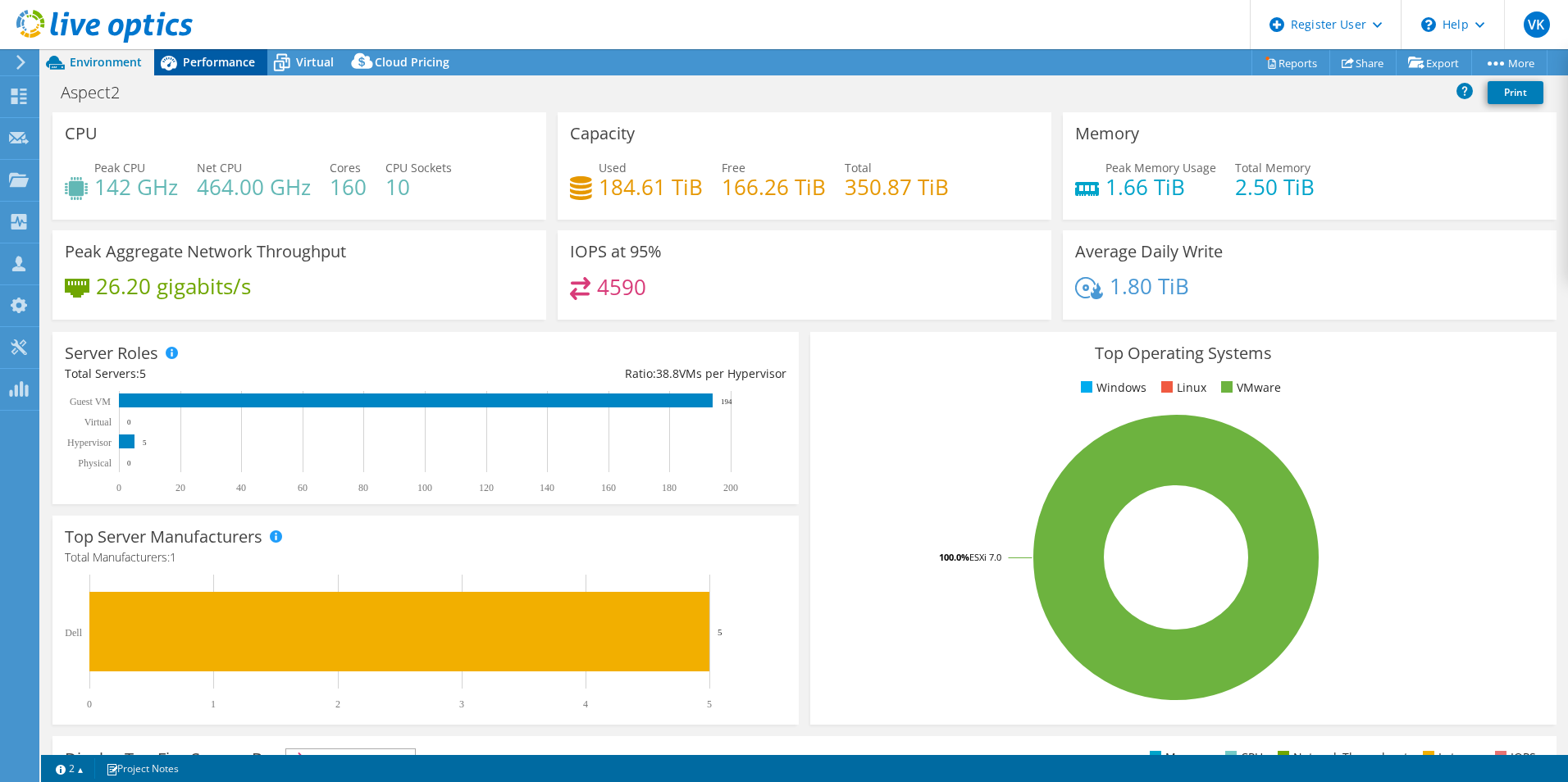
click at [220, 57] on span "Performance" at bounding box center [219, 62] width 72 height 16
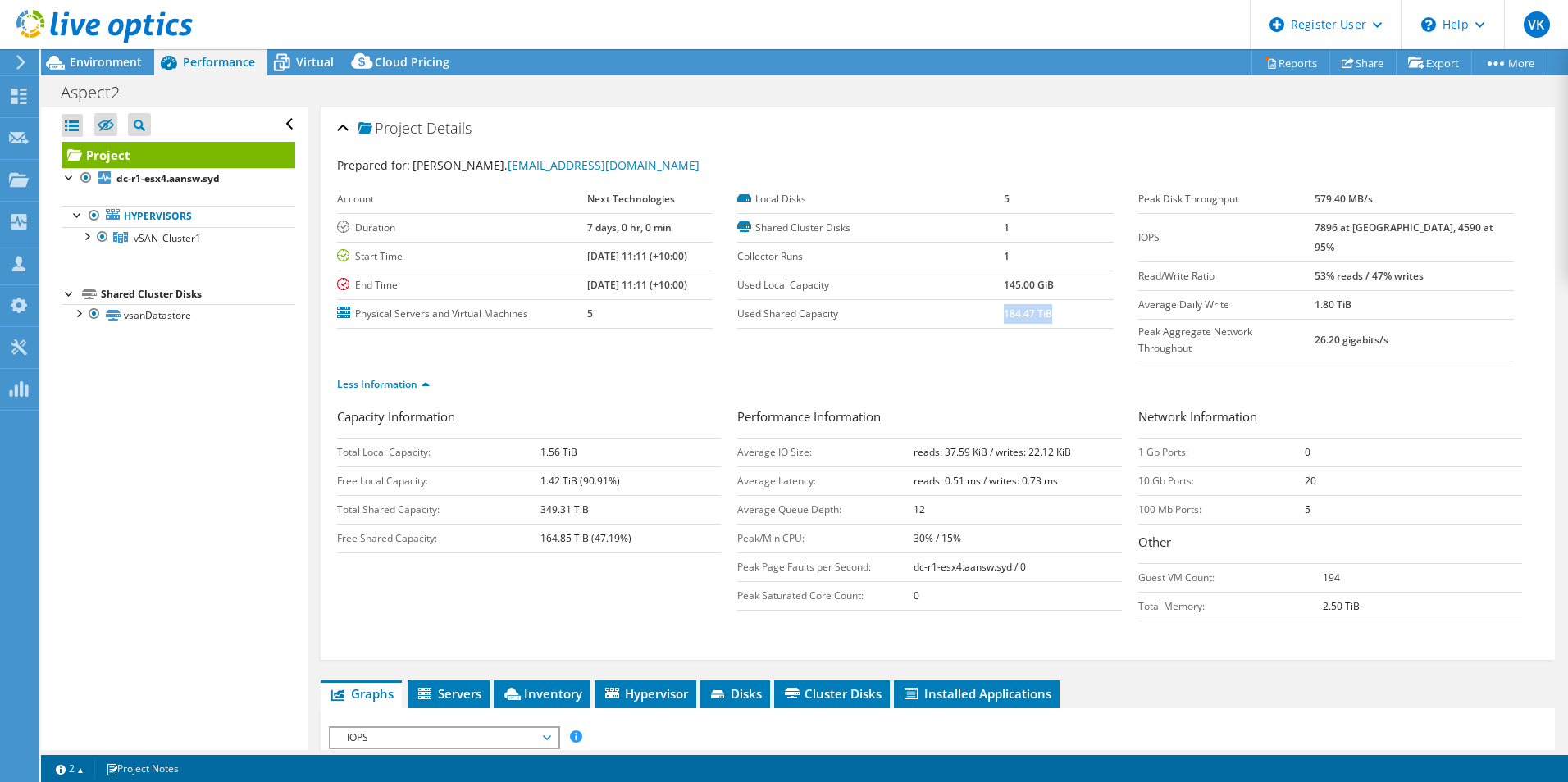
drag, startPoint x: 997, startPoint y: 310, endPoint x: 1114, endPoint y: 321, distance: 117.5
click at [1093, 316] on td "184.47 TiB" at bounding box center [1059, 313] width 110 height 28
click at [322, 62] on span "Virtual" at bounding box center [315, 62] width 38 height 16
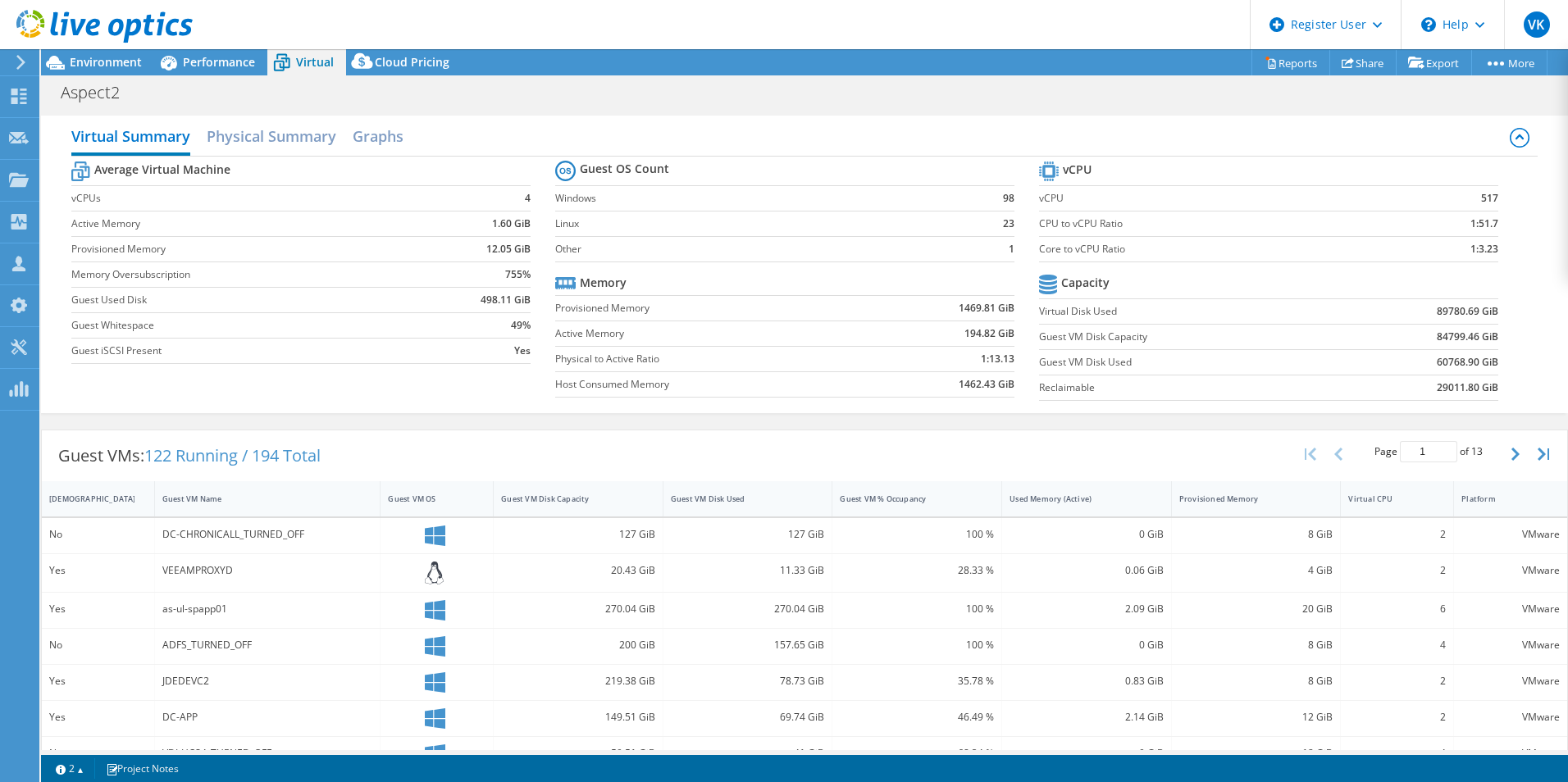
click at [1339, 367] on td "60768.90 GiB" at bounding box center [1418, 362] width 160 height 25
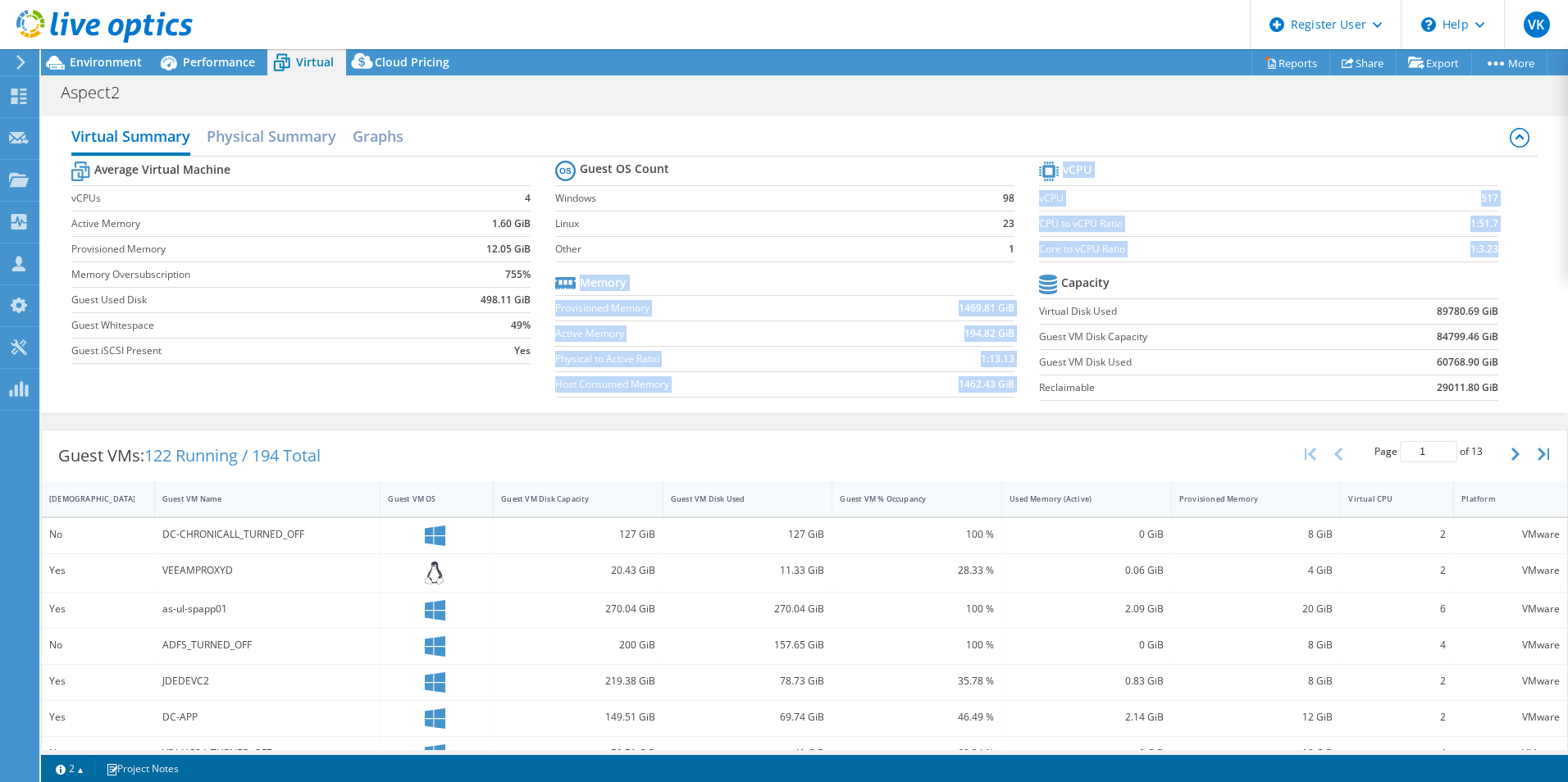
drag, startPoint x: 1026, startPoint y: 302, endPoint x: 1494, endPoint y: 316, distance: 468.2
click at [1494, 316] on div "Average Virtual Machine vCPUs 4 Active Memory 1.60 GiB Provisioned Memory 12.05…" at bounding box center [805, 283] width 1466 height 253
click at [1498, 321] on section "vCPU vCPU 517 CPU to vCPU Ratio 1:51.7 Core to vCPU Ratio 1:3.23 Capacity Virtu…" at bounding box center [1281, 283] width 484 height 252
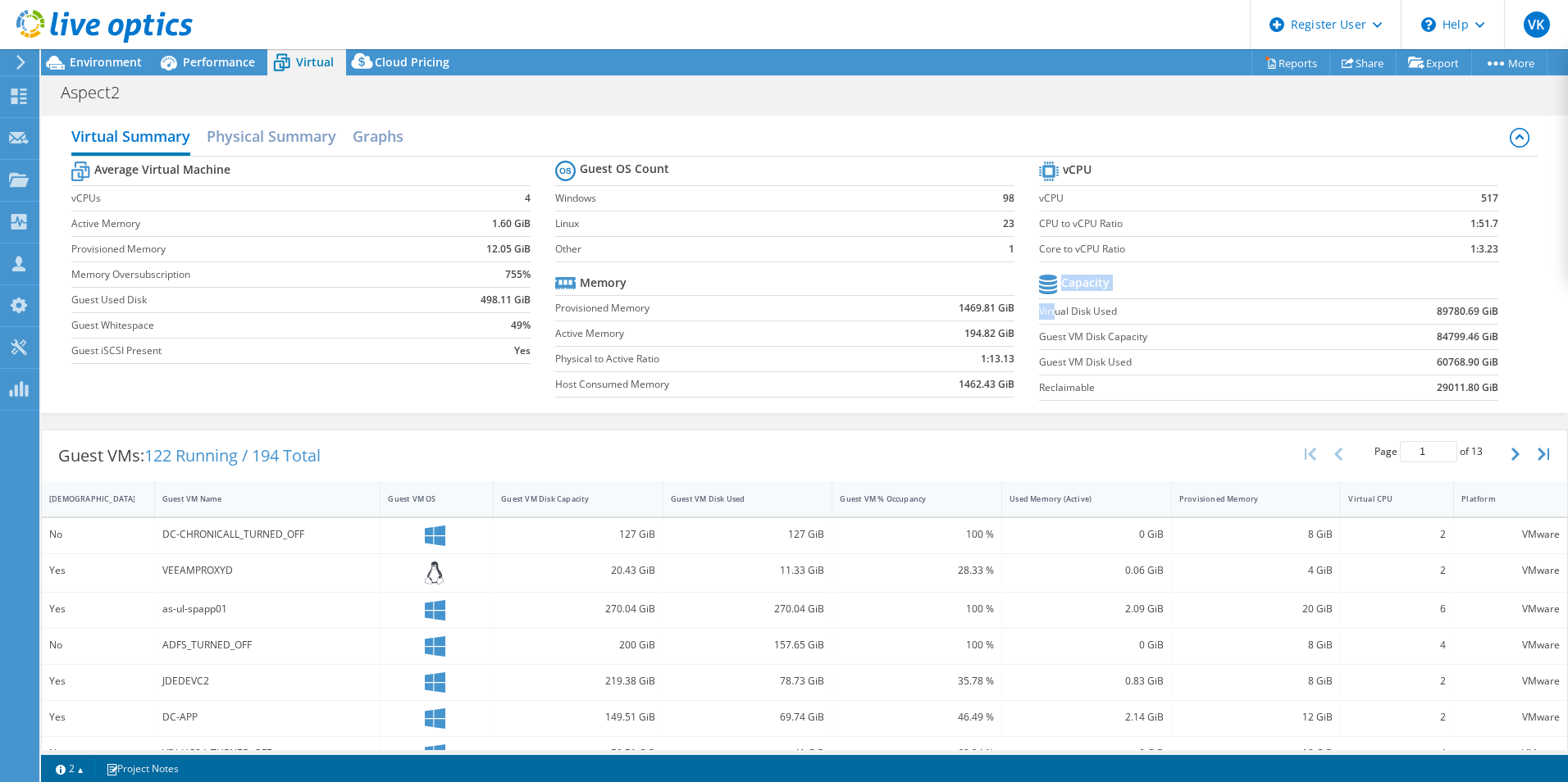
drag, startPoint x: 1494, startPoint y: 309, endPoint x: 1046, endPoint y: 309, distance: 448.0
click at [1046, 309] on section "vCPU vCPU 517 CPU to vCPU Ratio 1:51.7 Core to vCPU Ratio 1:3.23 Capacity Virtu…" at bounding box center [1281, 283] width 484 height 252
click at [1046, 309] on label "Virtual Disk Used" at bounding box center [1189, 311] width 300 height 17
drag, startPoint x: 1121, startPoint y: 311, endPoint x: 1487, endPoint y: 310, distance: 366.0
click at [1487, 310] on section "vCPU vCPU 517 CPU to vCPU Ratio 1:51.7 Core to vCPU Ratio 1:3.23 Capacity Virtu…" at bounding box center [1281, 283] width 484 height 252
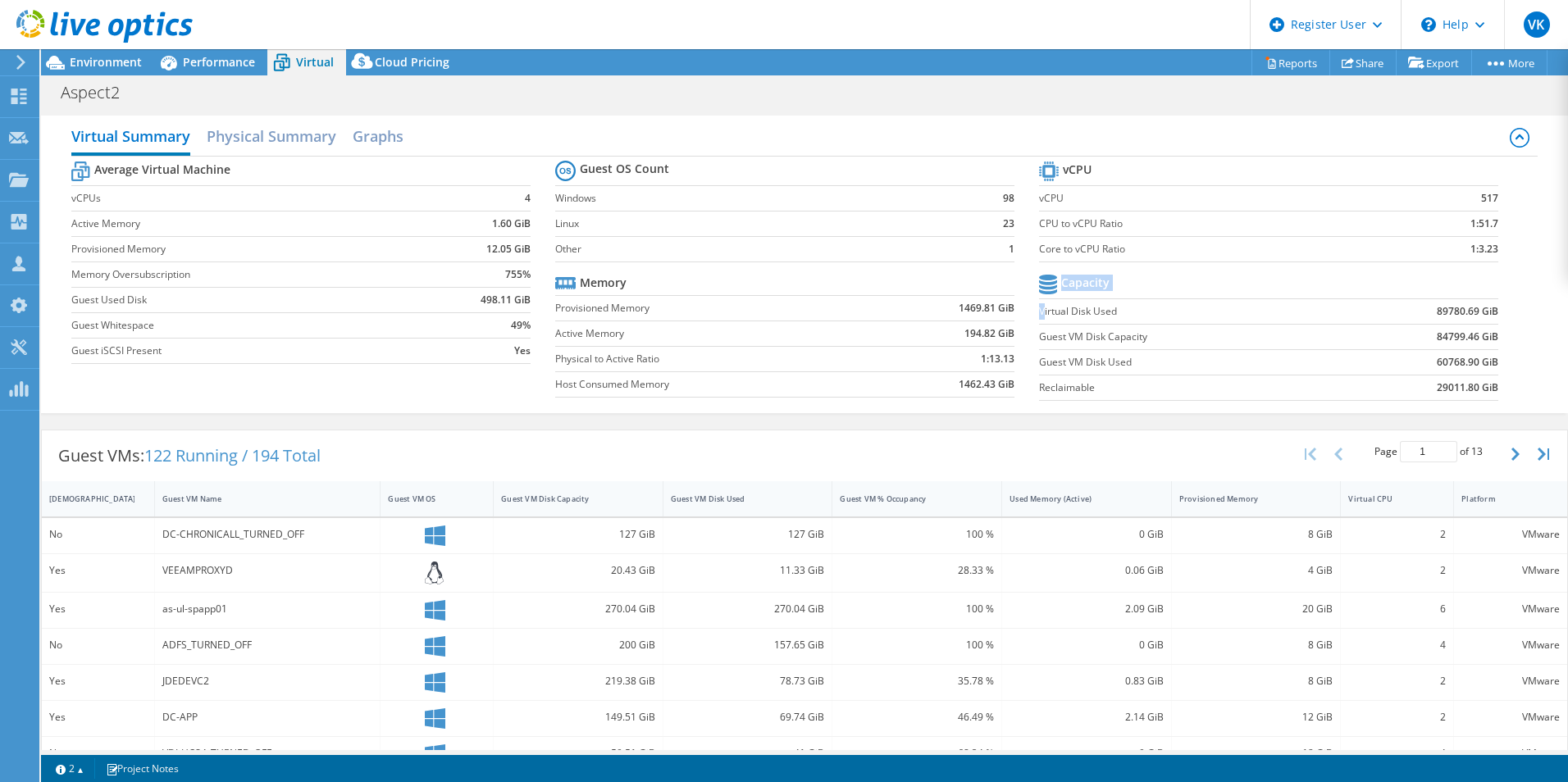
drag, startPoint x: 1487, startPoint y: 310, endPoint x: 1499, endPoint y: 325, distance: 19.2
click at [1499, 325] on section "vCPU vCPU 517 CPU to vCPU Ratio 1:51.7 Core to vCPU Ratio 1:3.23 Capacity Virtu…" at bounding box center [1281, 283] width 484 height 252
drag, startPoint x: 1449, startPoint y: 307, endPoint x: 1471, endPoint y: 306, distance: 22.0
click at [1471, 306] on td "89780.69 GiB" at bounding box center [1418, 311] width 160 height 25
drag, startPoint x: 1471, startPoint y: 306, endPoint x: 1415, endPoint y: 307, distance: 56.0
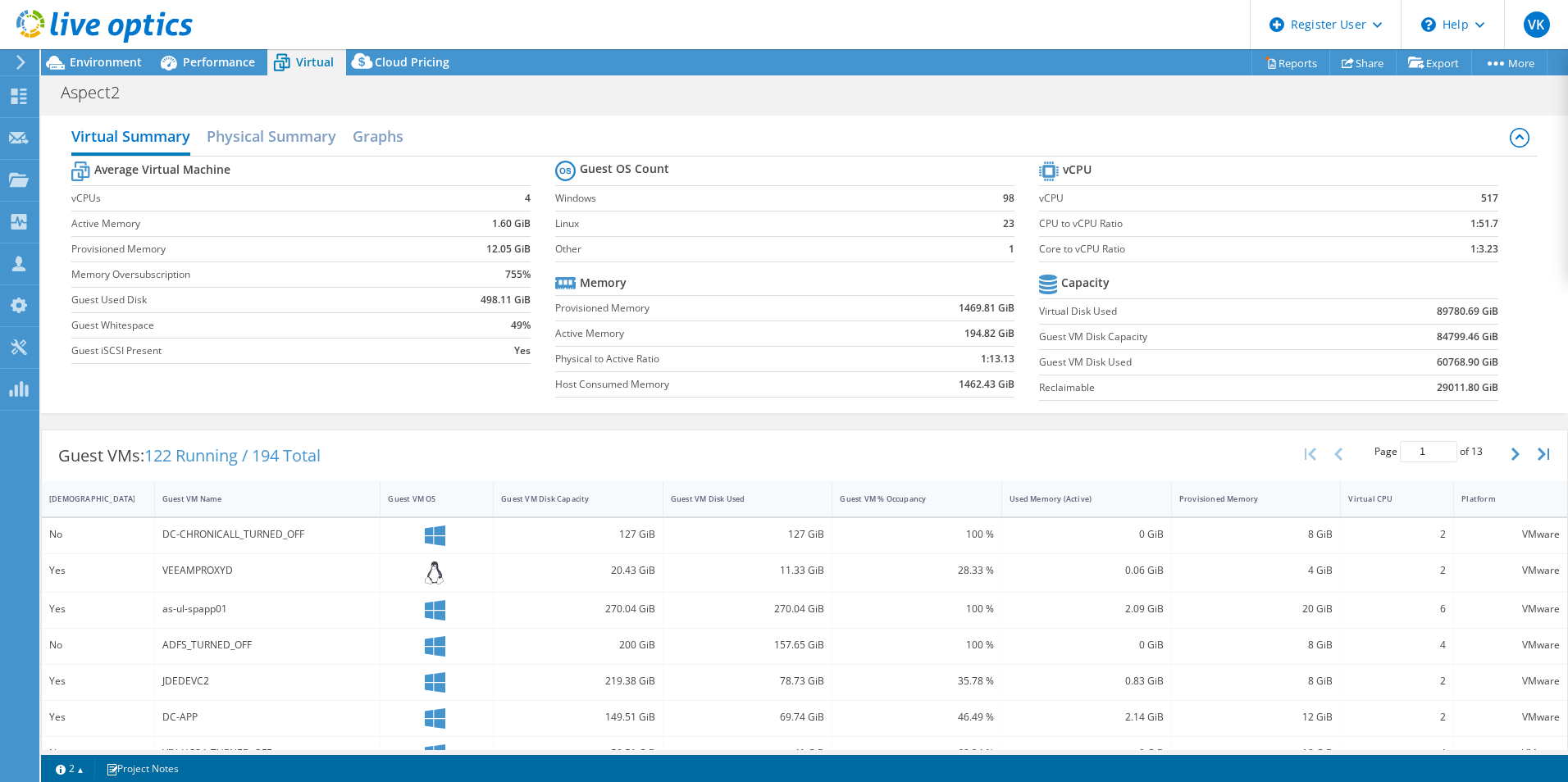
drag, startPoint x: 1415, startPoint y: 307, endPoint x: 1360, endPoint y: 289, distance: 57.9
click at [1356, 286] on td at bounding box center [1418, 285] width 160 height 28
click at [1437, 311] on b "89780.69 GiB" at bounding box center [1467, 311] width 62 height 17
copy b "89780.69"
